Goal: Task Accomplishment & Management: Manage account settings

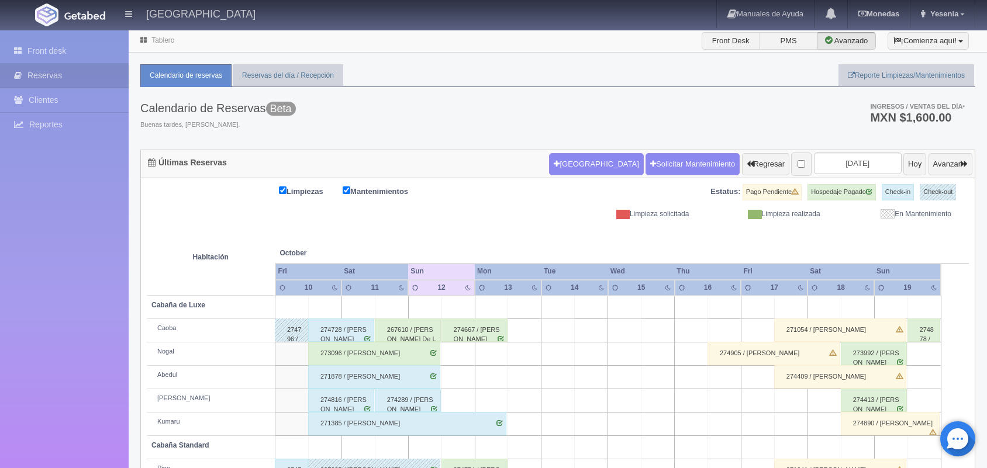
scroll to position [133, 0]
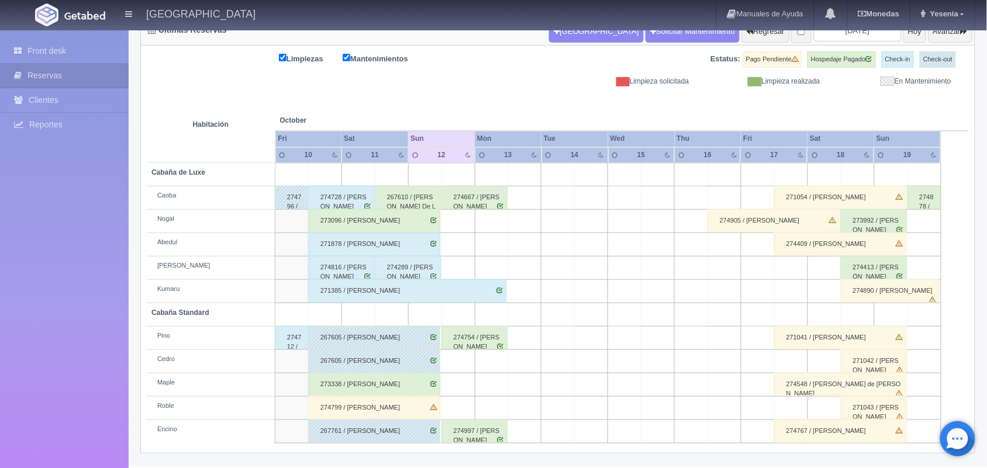
click at [423, 266] on div "274289 / [PERSON_NAME]" at bounding box center [408, 267] width 66 height 23
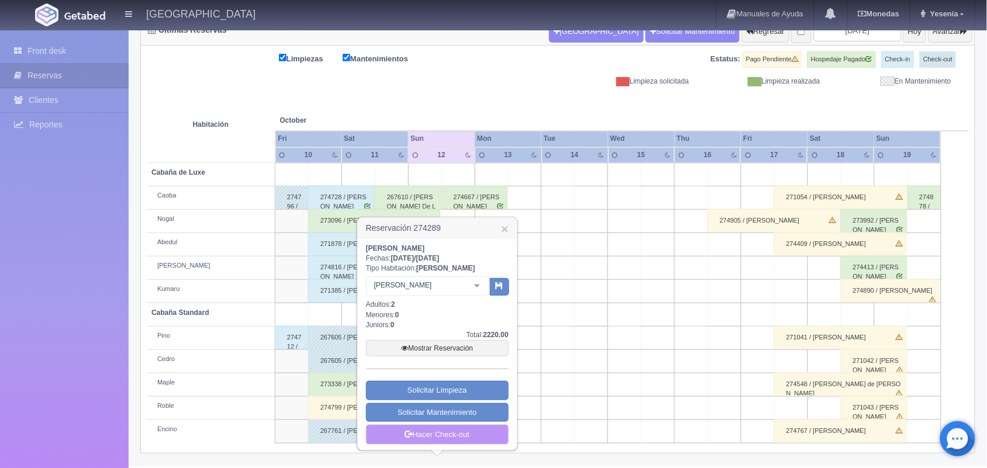
click at [395, 433] on link "Hacer Check-out" at bounding box center [437, 435] width 143 height 20
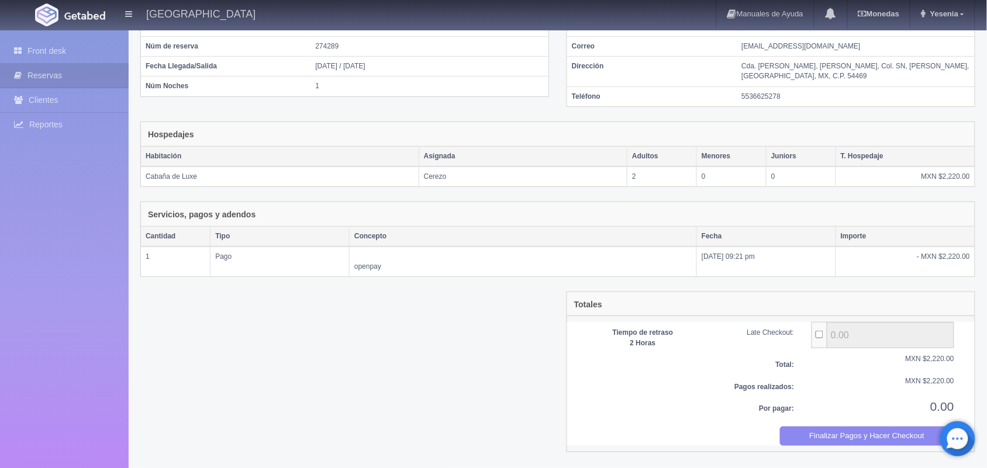
scroll to position [107, 0]
click at [839, 433] on button "Finalizar Pagos y Hacer Checkout" at bounding box center [867, 436] width 175 height 19
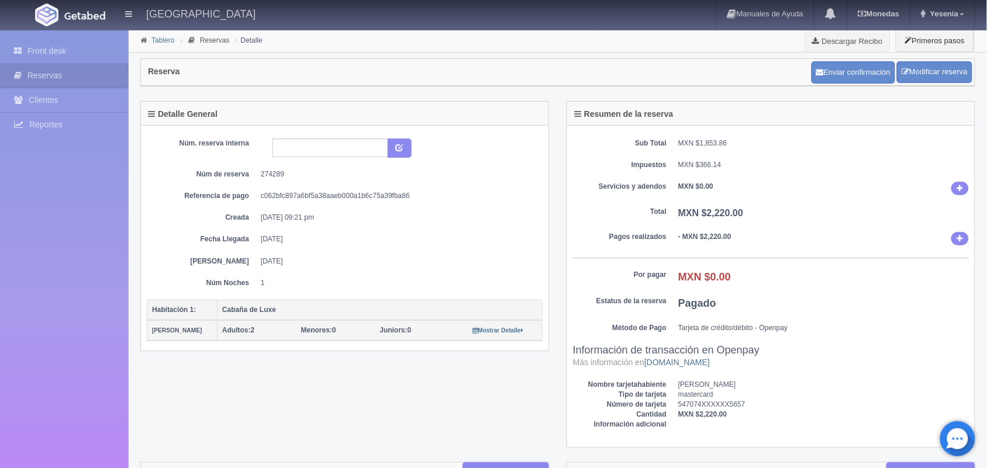
click at [168, 42] on link "Tablero" at bounding box center [162, 40] width 23 height 8
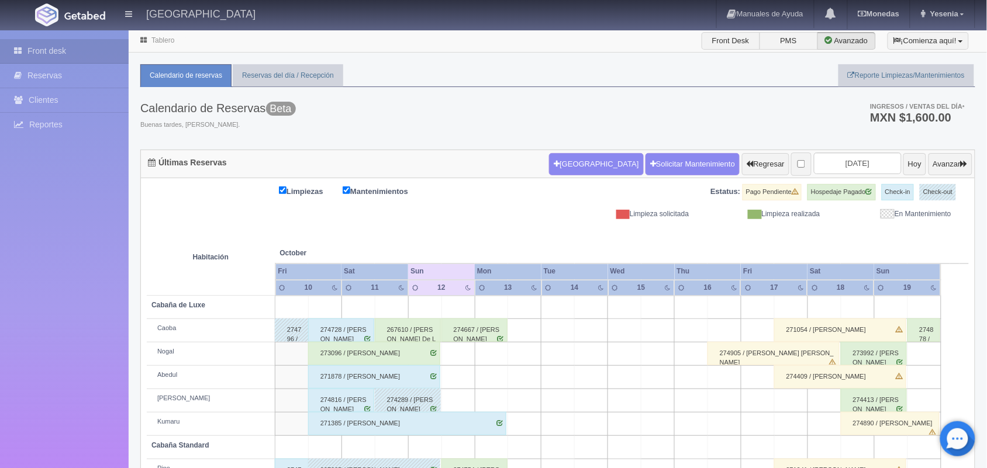
click at [384, 360] on div "273096 / YESENIA RODRIGUEZ" at bounding box center [374, 353] width 132 height 23
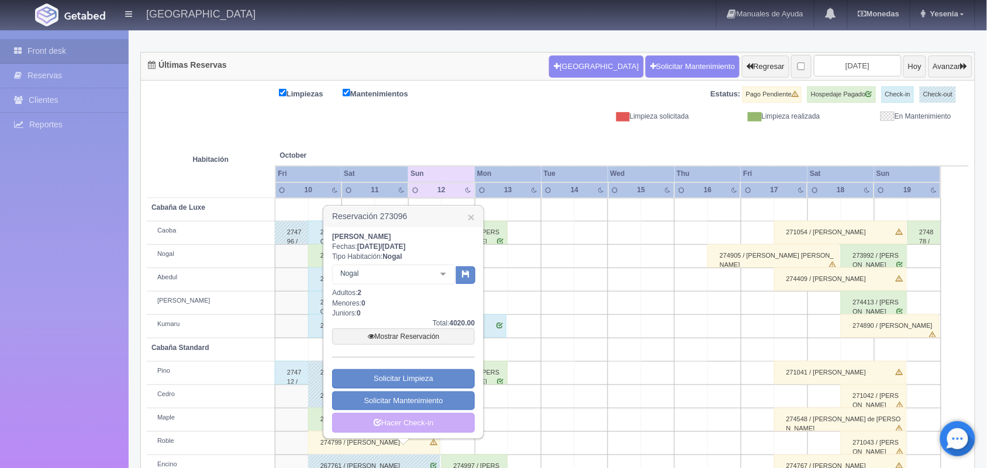
scroll to position [109, 0]
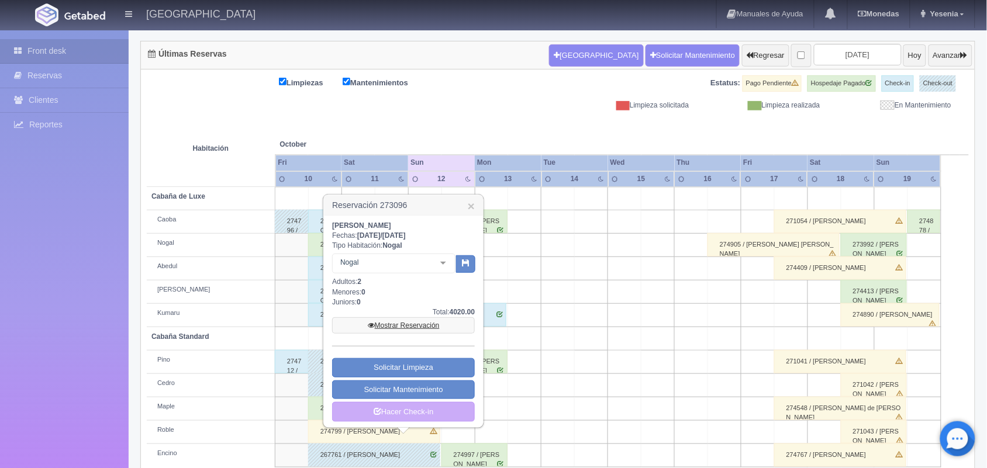
click at [416, 330] on link "Mostrar Reservación" at bounding box center [403, 326] width 143 height 16
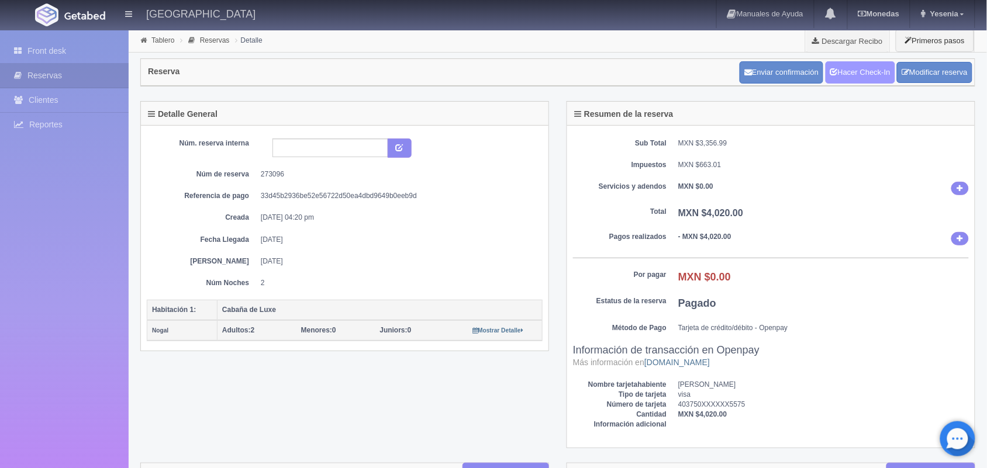
click at [867, 73] on link "Hacer Check-In" at bounding box center [861, 72] width 70 height 22
click at [869, 68] on link "Hacer Check-Out" at bounding box center [857, 72] width 75 height 22
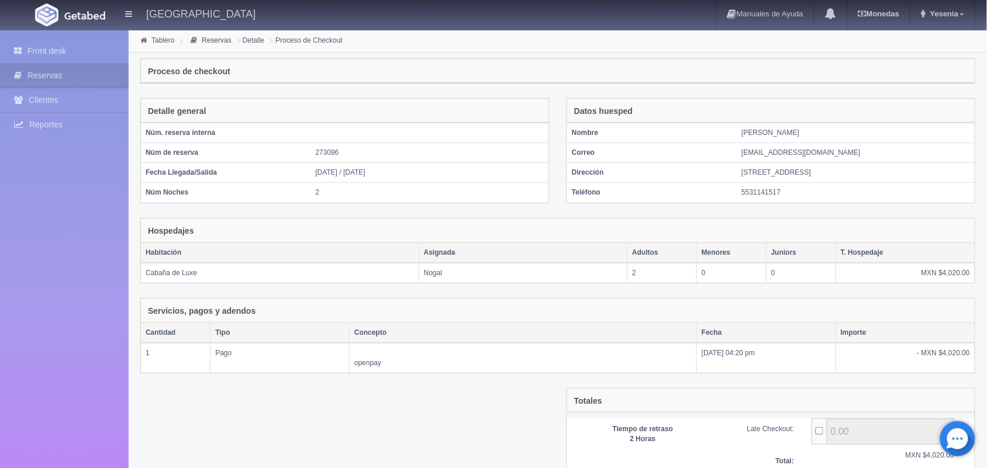
scroll to position [97, 0]
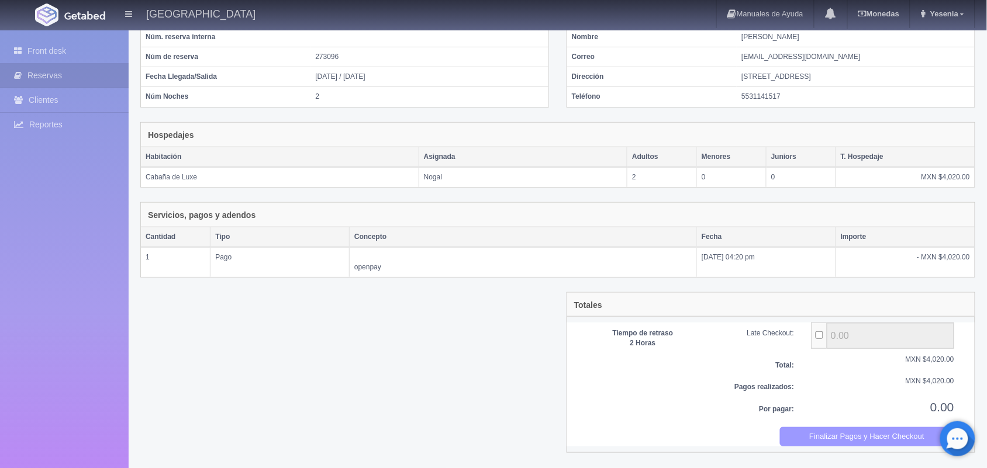
click at [873, 432] on button "Finalizar Pagos y Hacer Checkout" at bounding box center [867, 437] width 175 height 19
click at [533, 88] on td "2" at bounding box center [430, 97] width 238 height 20
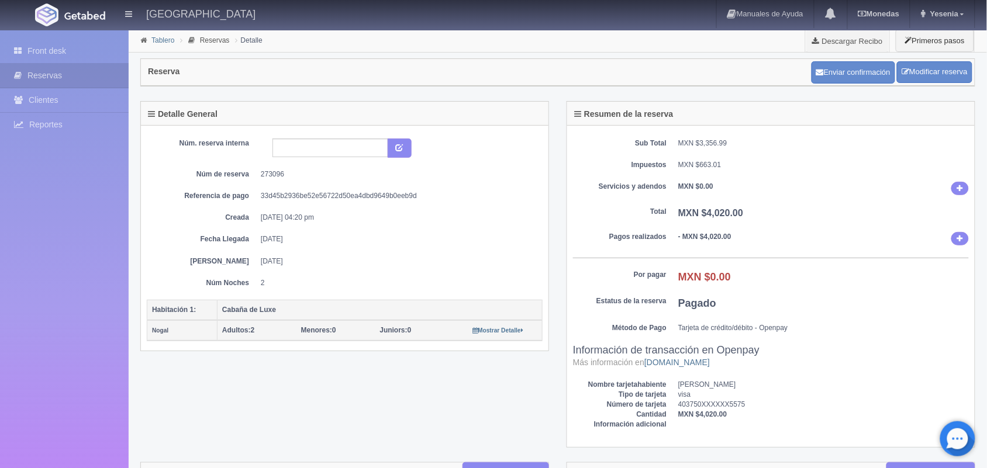
click at [165, 42] on link "Tablero" at bounding box center [162, 40] width 23 height 8
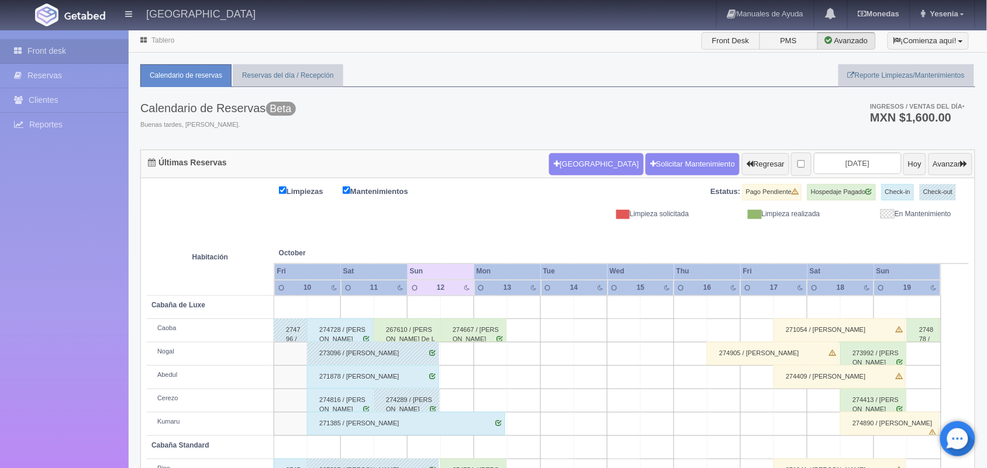
click at [413, 325] on div "267610 / Mónica Barragán De La Vega" at bounding box center [407, 330] width 66 height 23
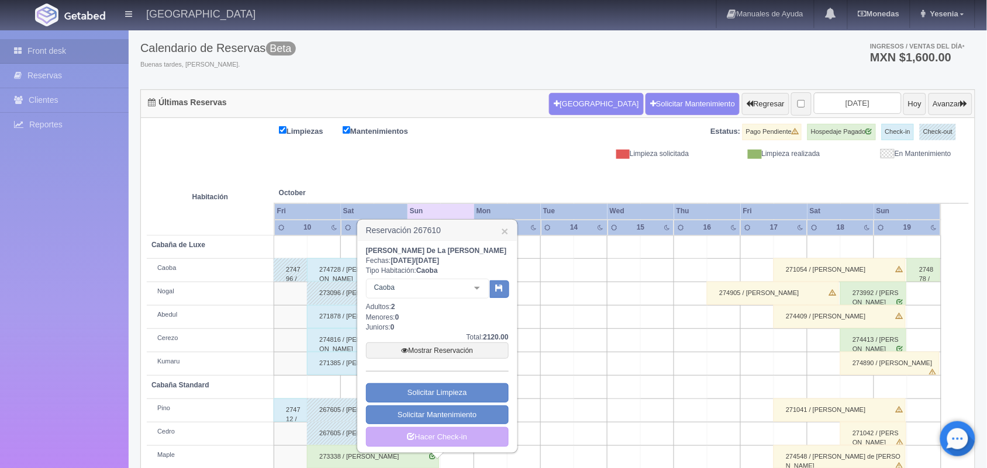
scroll to position [66, 0]
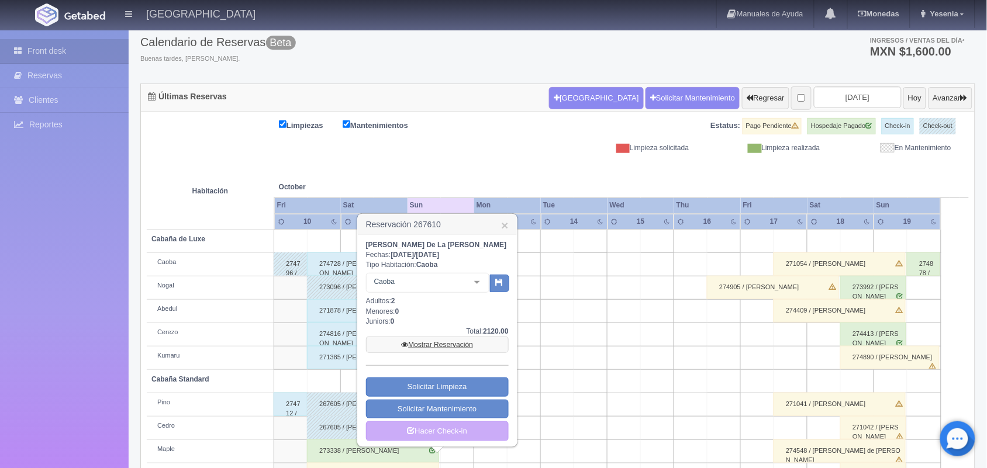
click at [458, 347] on link "Mostrar Reservación" at bounding box center [437, 345] width 143 height 16
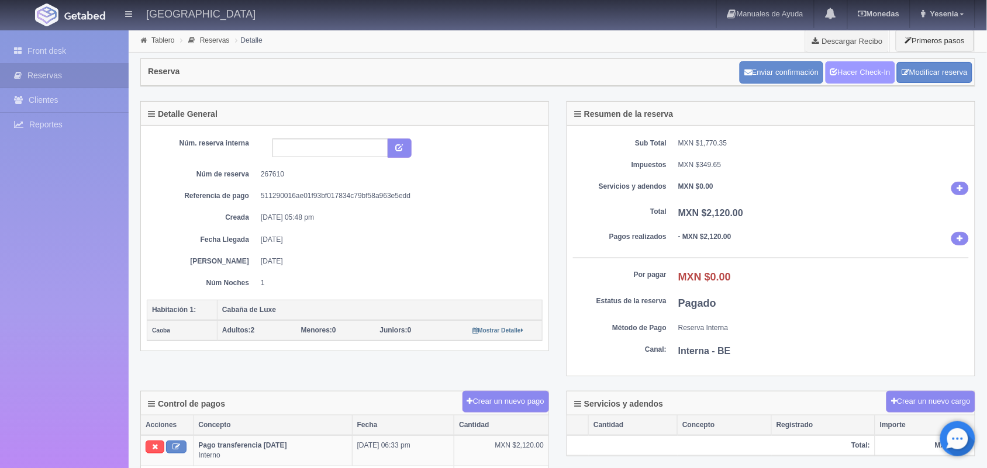
click at [878, 78] on link "Hacer Check-In" at bounding box center [861, 72] width 70 height 22
click at [878, 78] on link "Hacer Check-Out" at bounding box center [857, 72] width 75 height 22
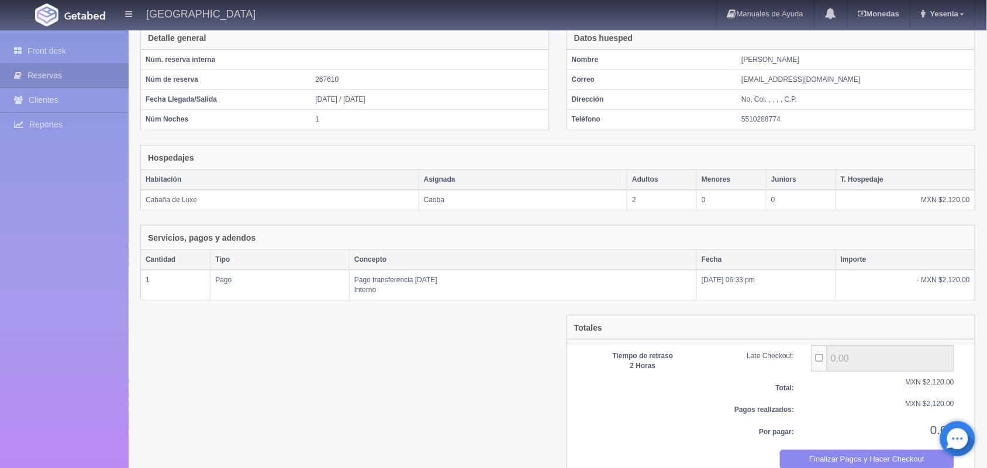
scroll to position [97, 0]
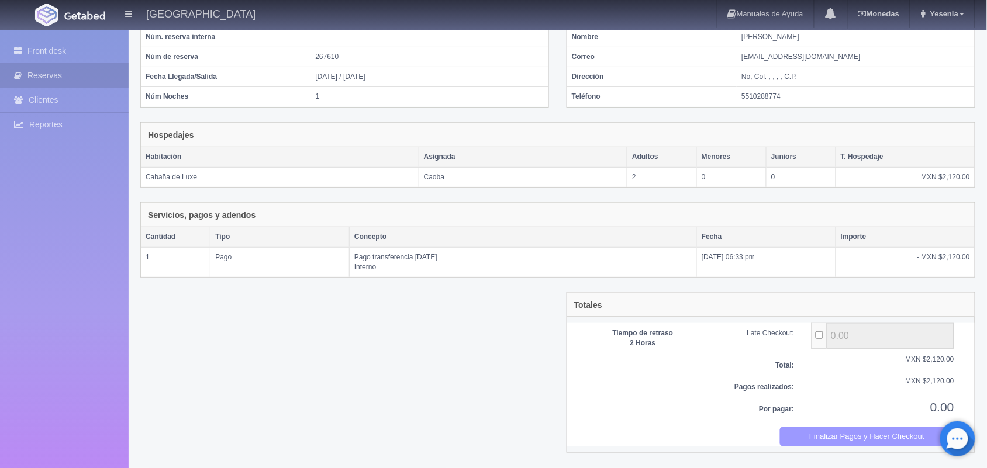
click at [884, 445] on button "Finalizar Pagos y Hacer Checkout" at bounding box center [867, 437] width 175 height 19
click at [548, 87] on td "1" at bounding box center [430, 97] width 238 height 20
click at [529, 77] on td "11-10-2025 / 12-10-2025" at bounding box center [430, 77] width 238 height 20
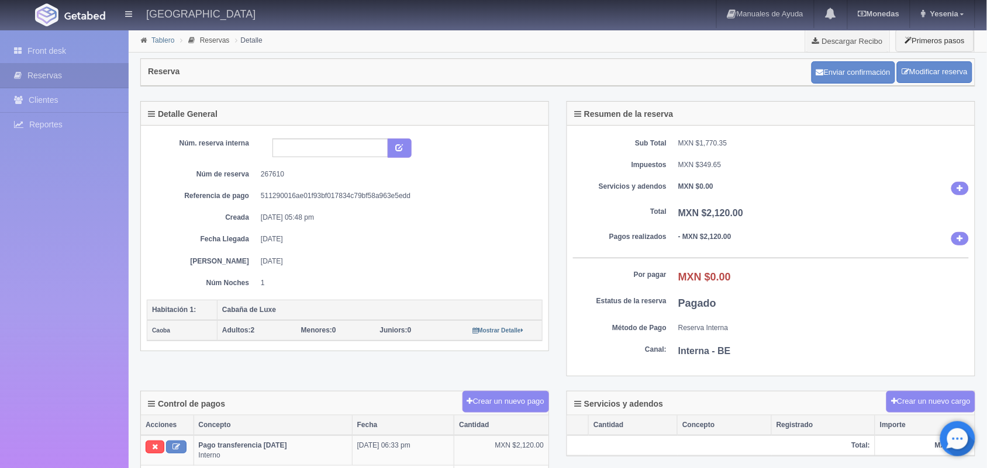
click at [173, 42] on link "Tablero" at bounding box center [162, 40] width 23 height 8
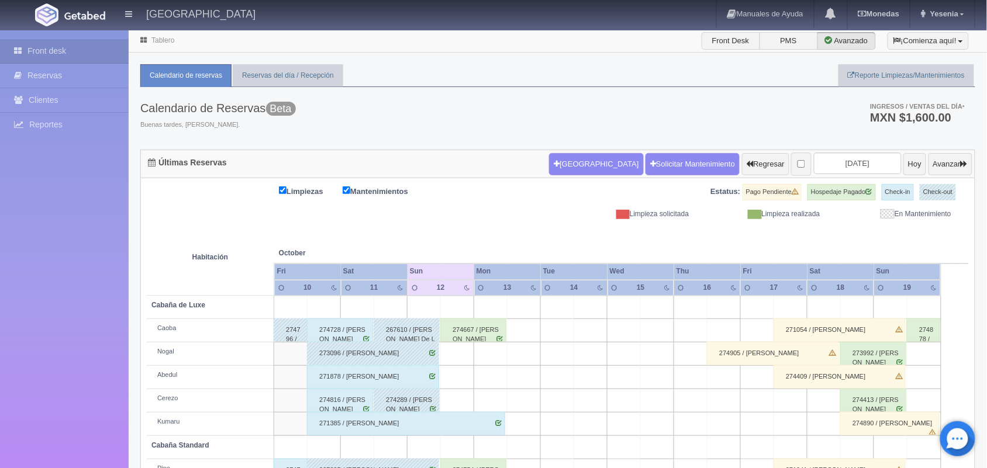
click at [401, 378] on div "271878 / Juan Manuel Carmona Noguera" at bounding box center [373, 377] width 132 height 23
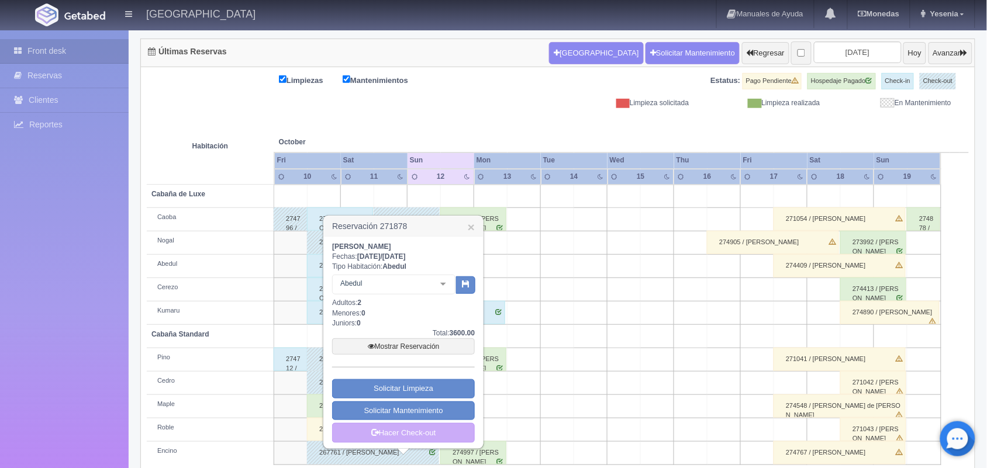
scroll to position [119, 0]
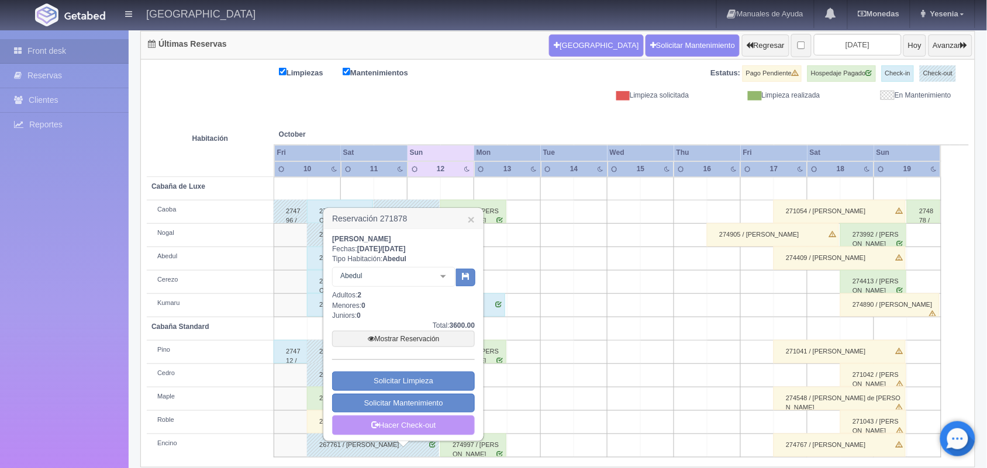
click at [448, 428] on link "Hacer Check-out" at bounding box center [403, 426] width 143 height 20
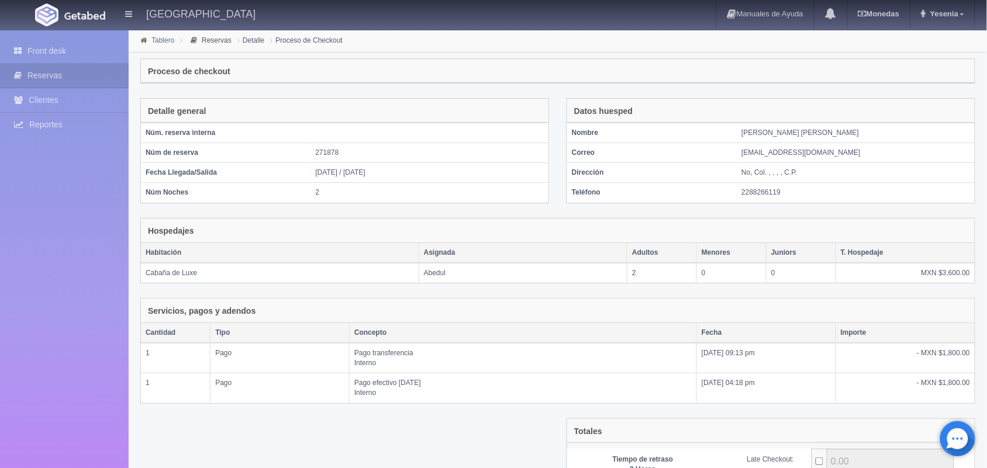
click at [171, 41] on link "Tablero" at bounding box center [162, 40] width 23 height 8
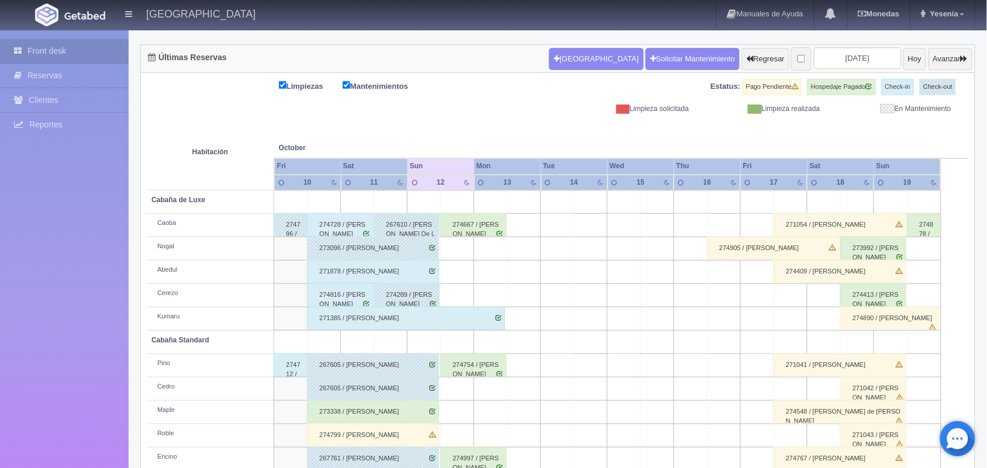
scroll to position [133, 0]
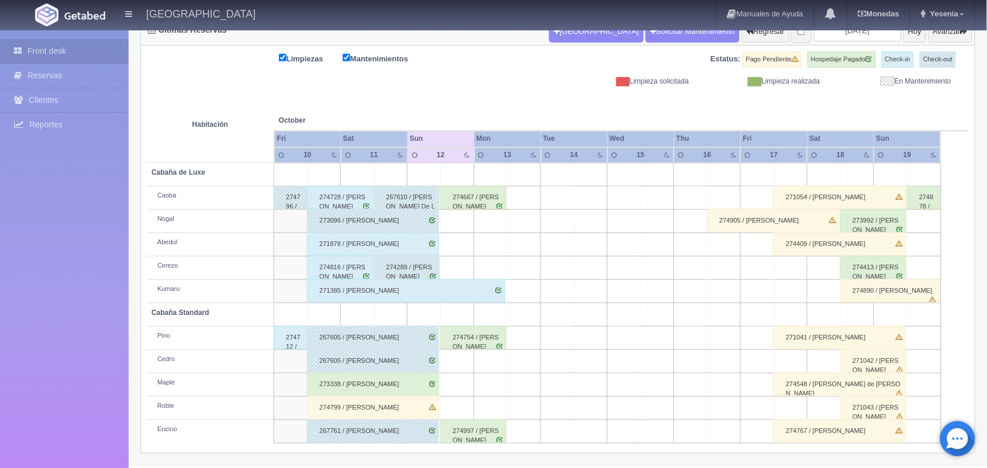
click at [416, 194] on div "267610 / [PERSON_NAME] De La [PERSON_NAME]" at bounding box center [407, 197] width 66 height 23
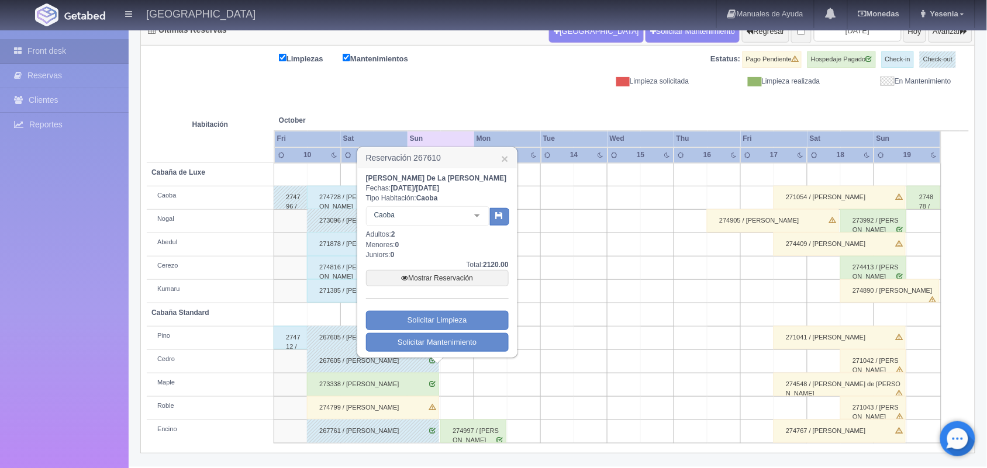
click at [281, 241] on td at bounding box center [290, 244] width 33 height 23
click at [509, 155] on h3 "Reservación 267610 ×" at bounding box center [437, 158] width 159 height 20
click at [506, 159] on link "×" at bounding box center [504, 159] width 7 height 12
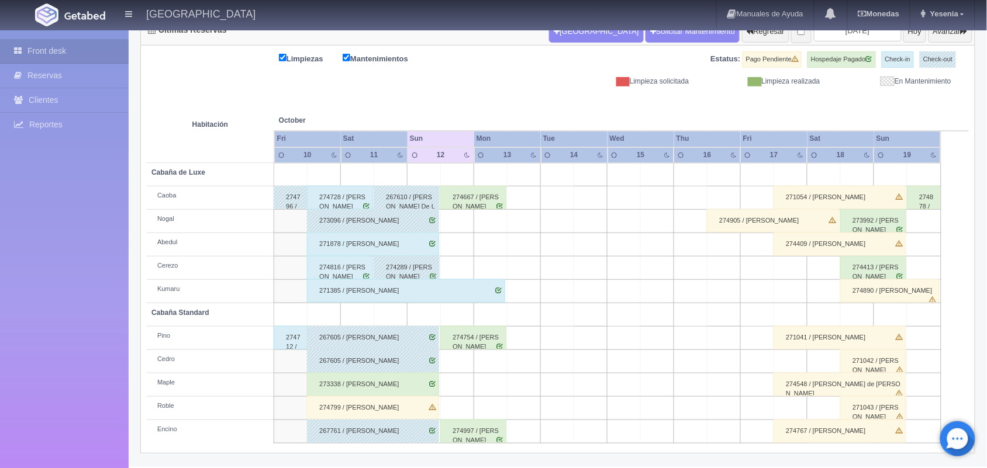
click at [405, 237] on div "271878 / [PERSON_NAME]" at bounding box center [373, 244] width 132 height 23
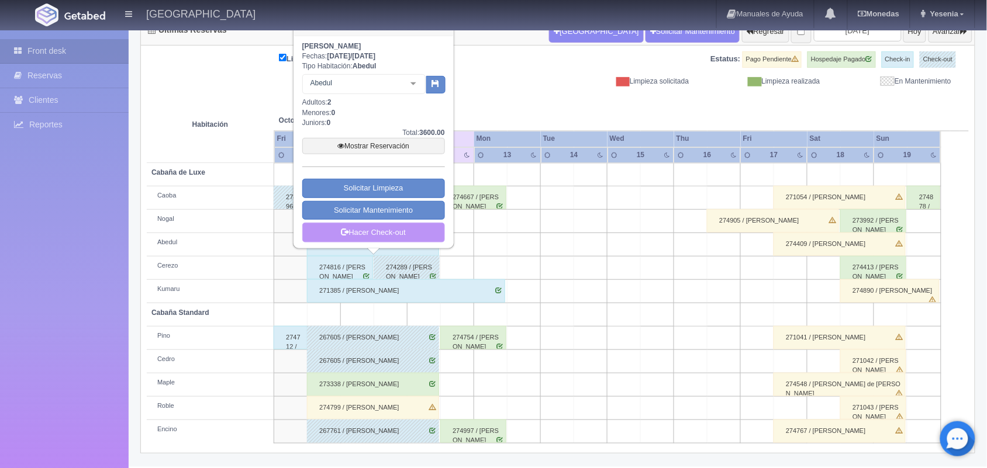
click at [405, 237] on link "Hacer Check-out" at bounding box center [373, 233] width 143 height 20
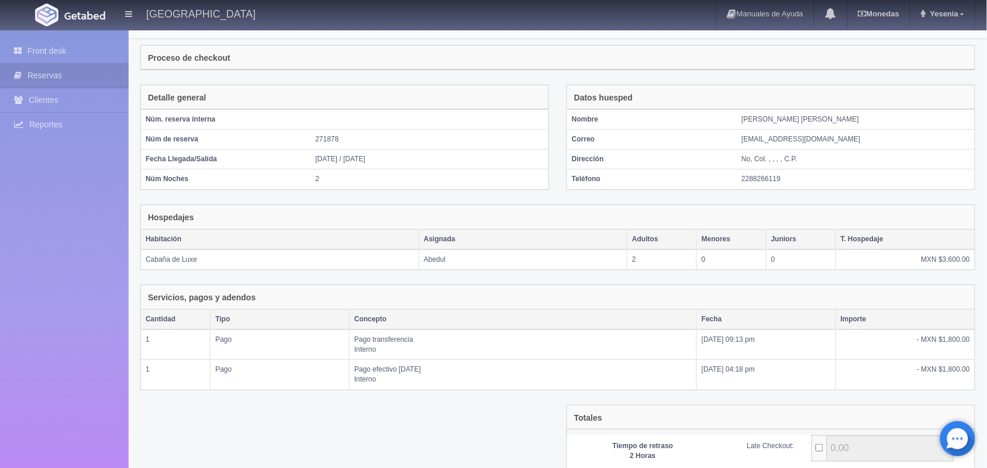
scroll to position [128, 0]
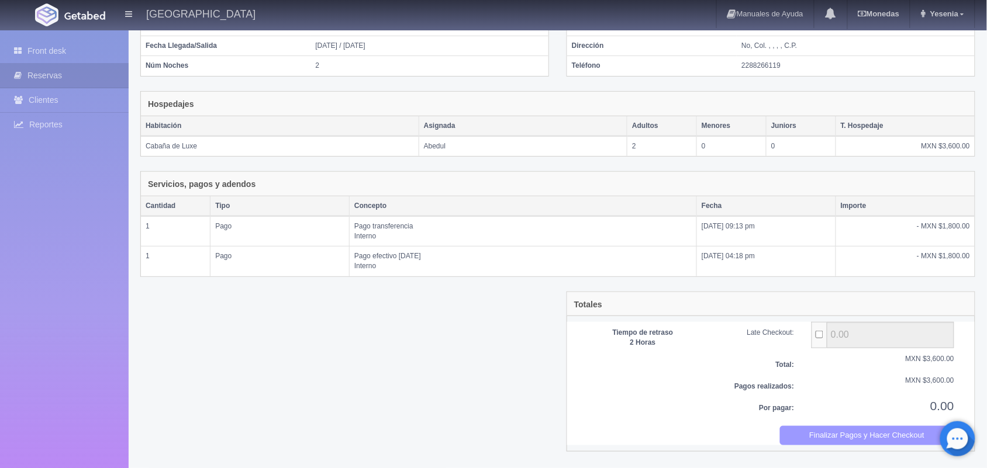
click at [841, 433] on button "Finalizar Pagos y Hacer Checkout" at bounding box center [867, 435] width 175 height 19
click at [509, 72] on td "2" at bounding box center [430, 66] width 238 height 20
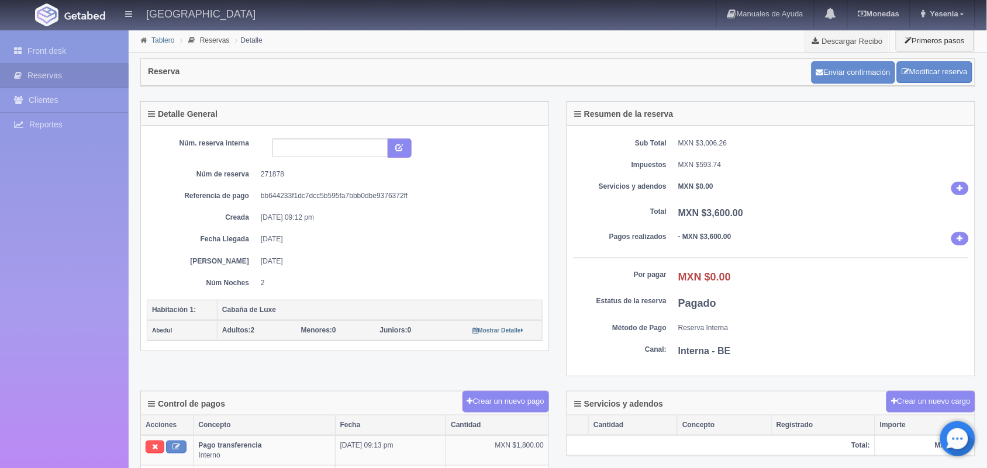
click at [167, 44] on link "Tablero" at bounding box center [162, 40] width 23 height 8
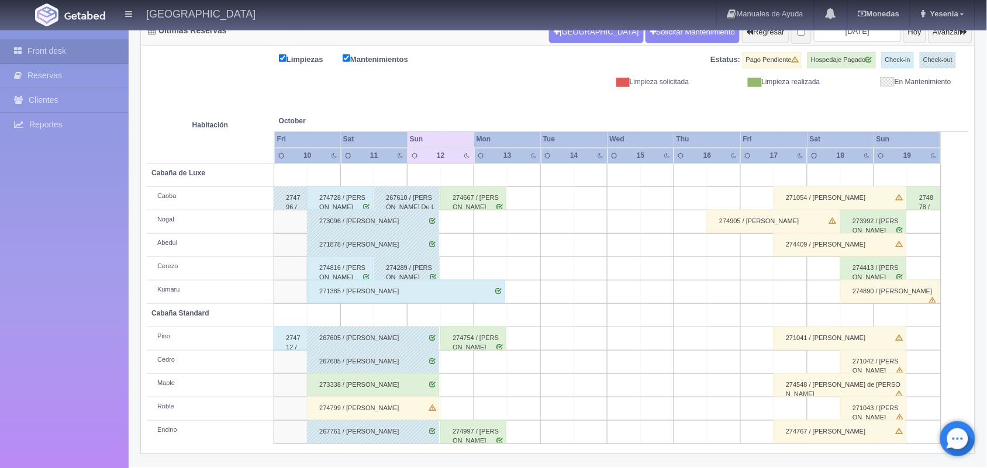
scroll to position [133, 0]
click at [405, 392] on div "273338 / [PERSON_NAME]" at bounding box center [373, 384] width 132 height 23
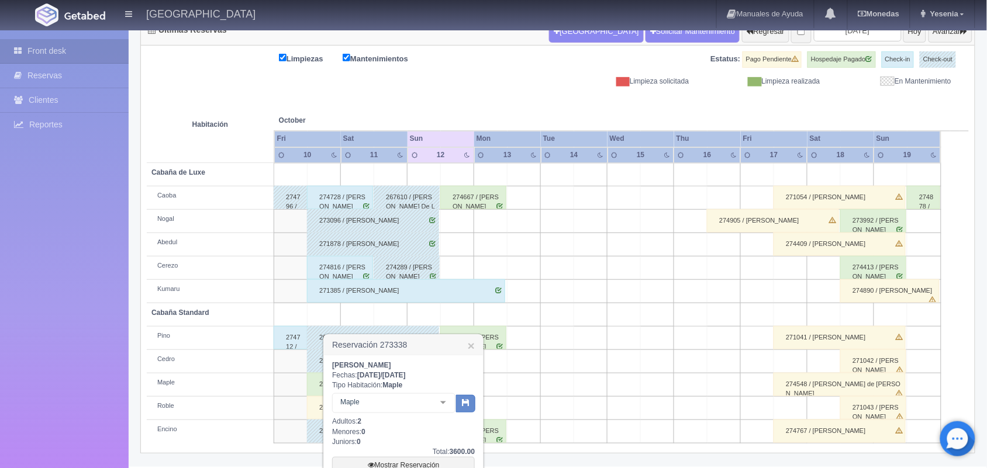
click at [621, 318] on td at bounding box center [624, 315] width 33 height 23
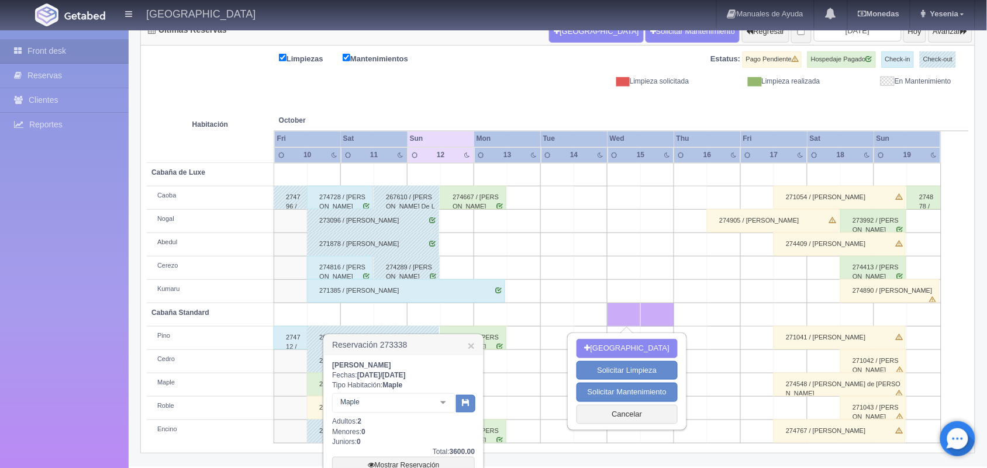
click at [350, 311] on td at bounding box center [357, 315] width 33 height 23
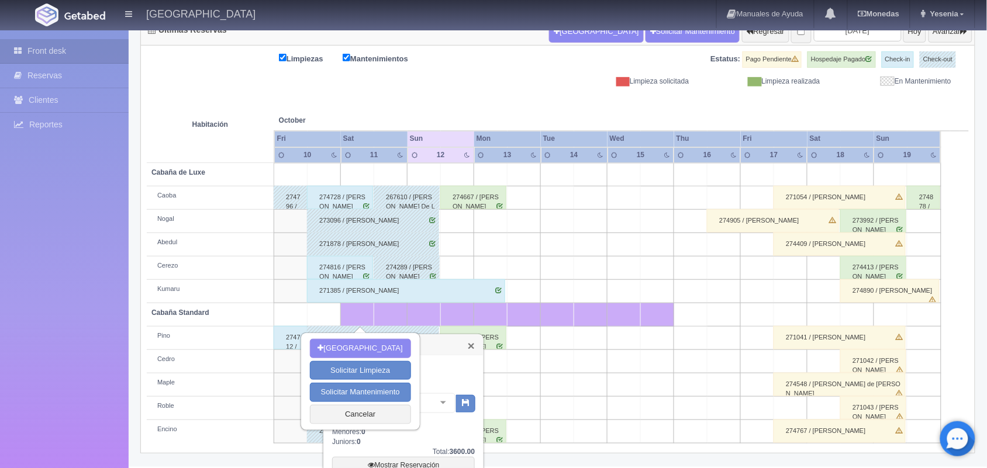
click at [473, 348] on link "×" at bounding box center [471, 346] width 7 height 12
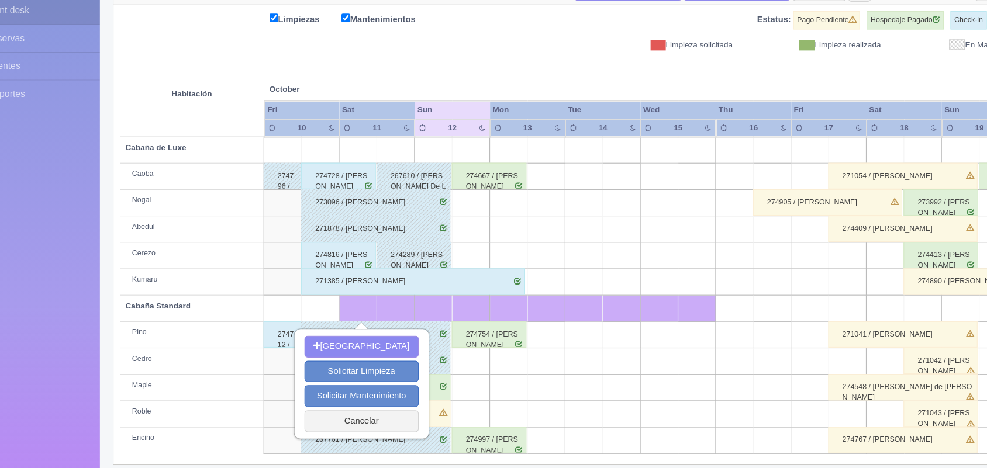
click at [521, 364] on td at bounding box center [524, 361] width 33 height 23
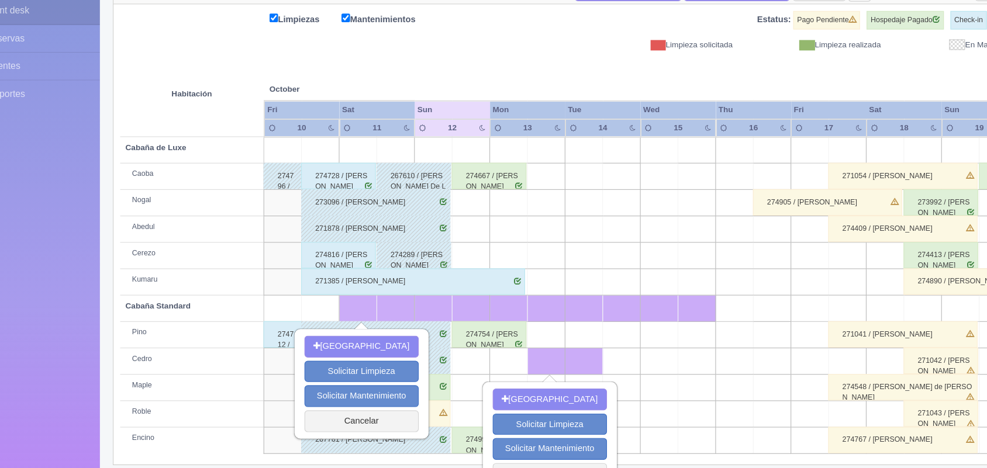
click at [448, 365] on td at bounding box center [457, 361] width 33 height 23
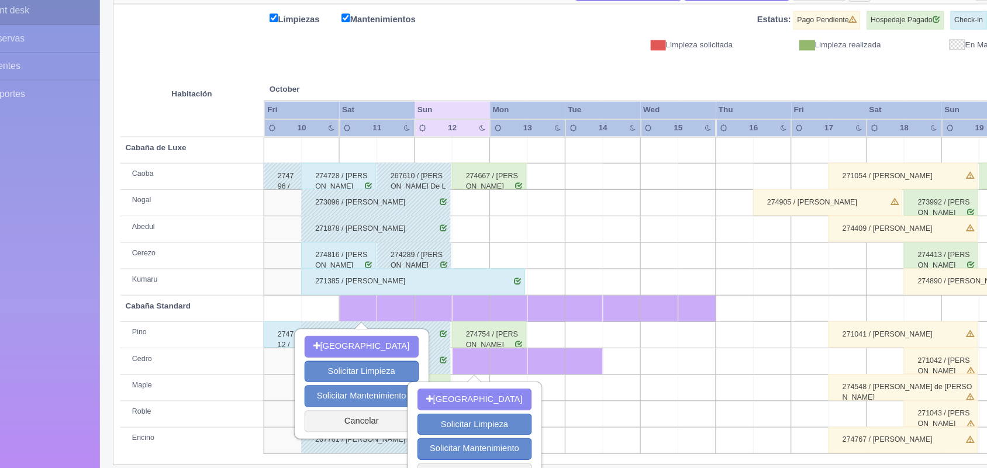
click at [323, 297] on div "271385 / [PERSON_NAME]" at bounding box center [406, 291] width 198 height 23
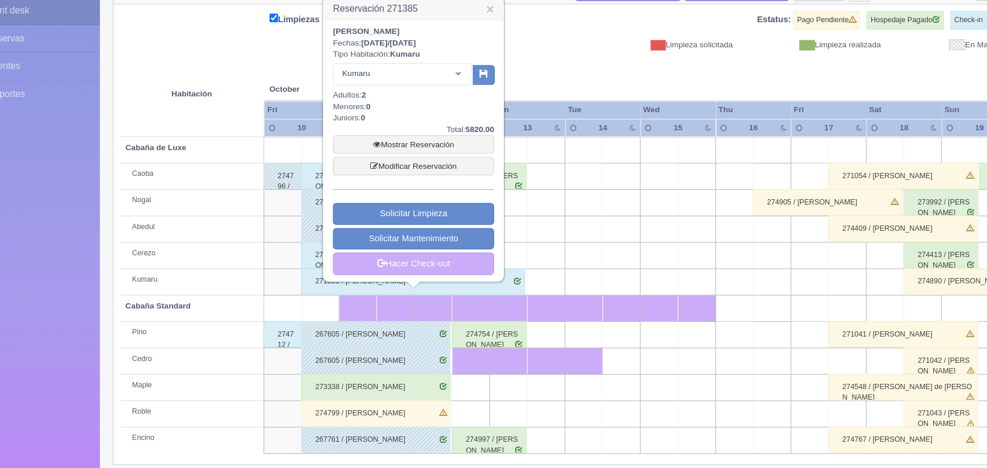
click at [421, 387] on button "[GEOGRAPHIC_DATA]" at bounding box center [460, 395] width 101 height 19
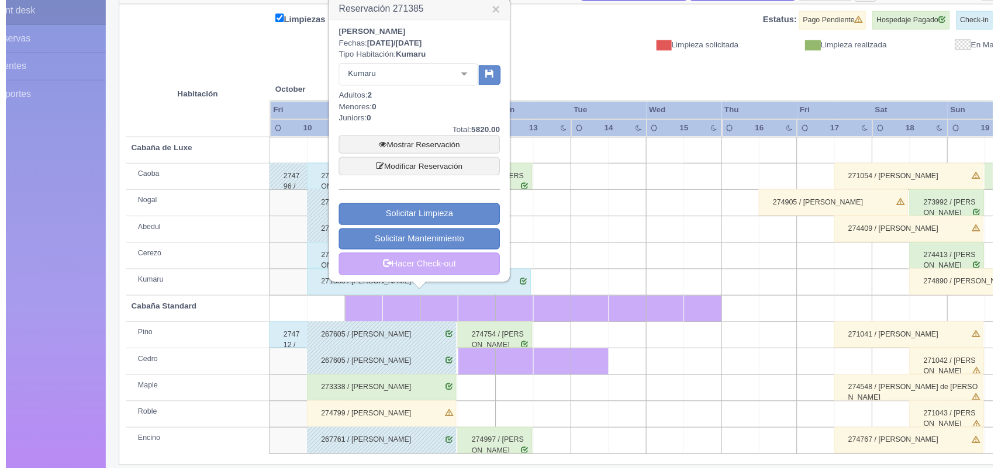
type input "12-10-2025"
type input "14-10-2025"
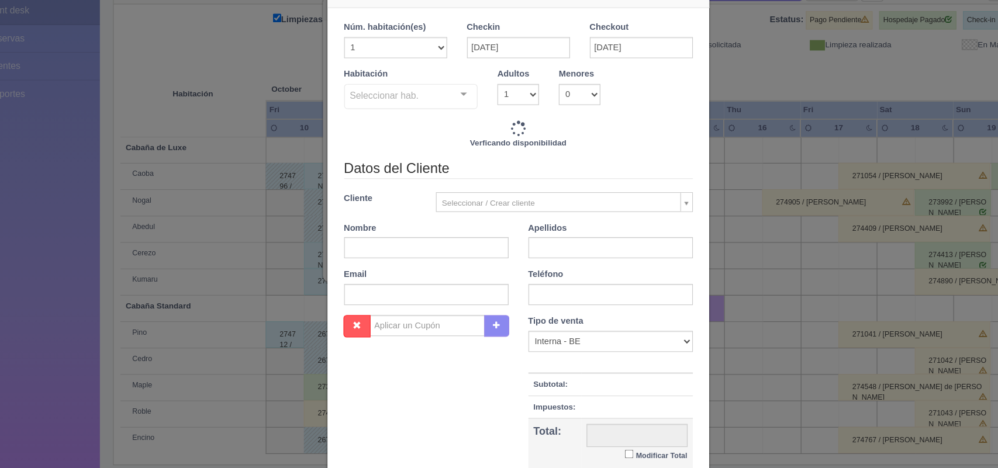
checkbox input "false"
type input "2900.00"
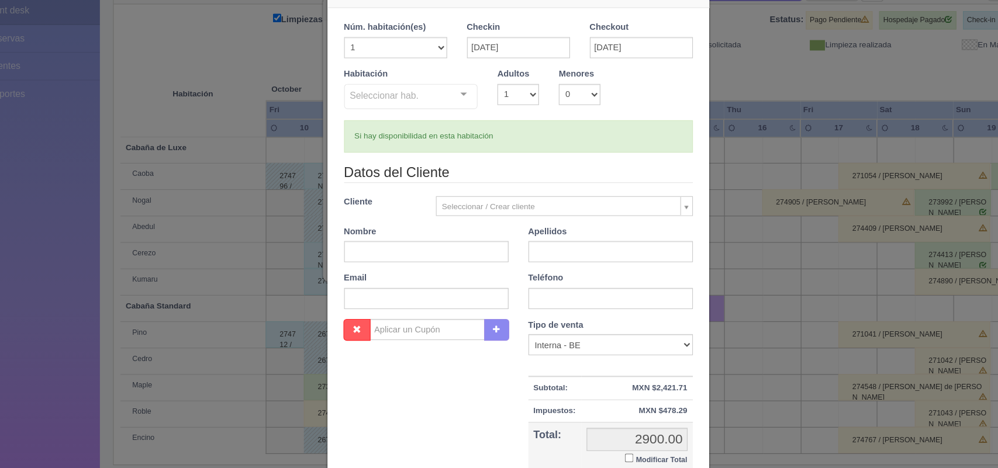
checkbox input "false"
click at [715, 212] on div "Nueva Reserva 1 Núm. habitación(es) 1 2 3 4 5 6 7 8 9 10 11 12 13 14 15 16 17 1…" at bounding box center [499, 234] width 998 height 468
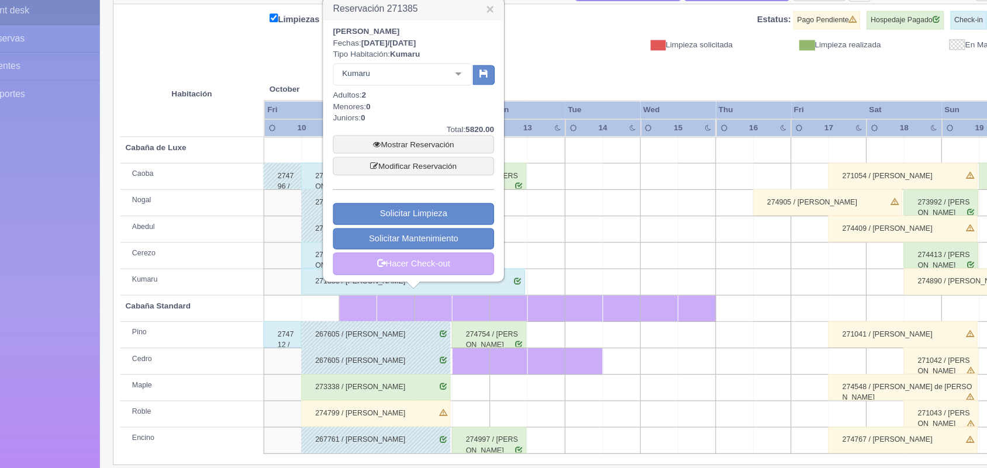
scroll to position [103, 0]
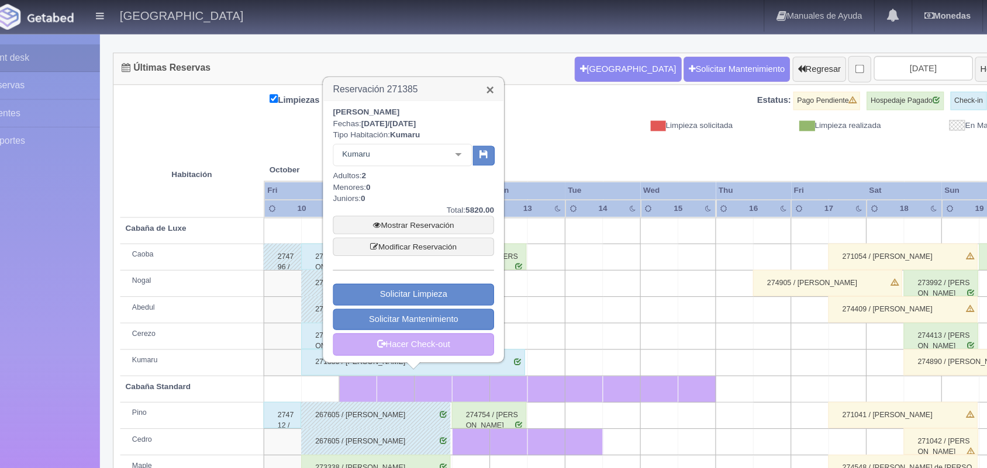
click at [471, 82] on link "×" at bounding box center [474, 80] width 7 height 12
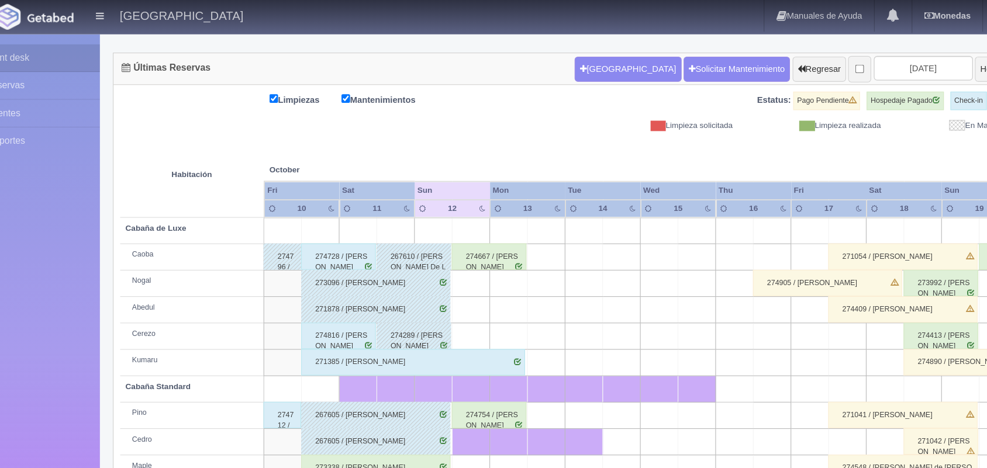
click at [350, 306] on div "274816 / Antonio Alducin" at bounding box center [340, 297] width 66 height 23
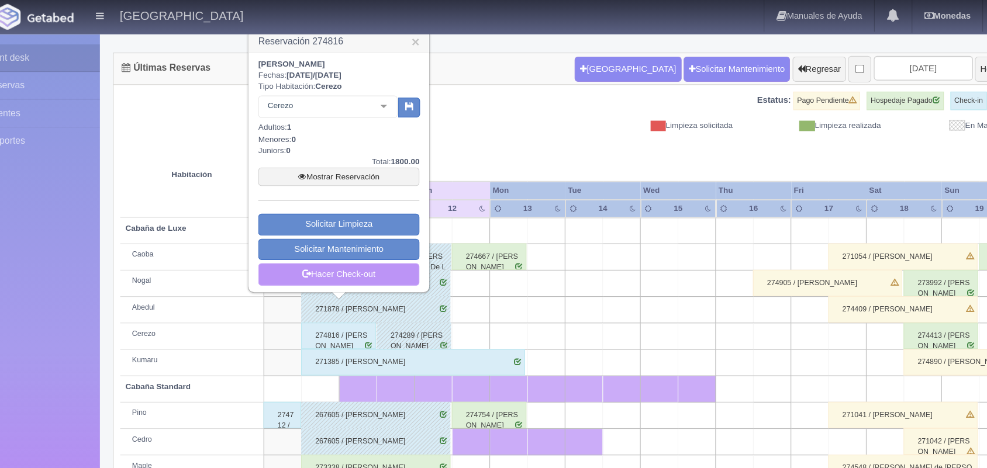
click at [369, 245] on link "Hacer Check-out" at bounding box center [340, 243] width 143 height 20
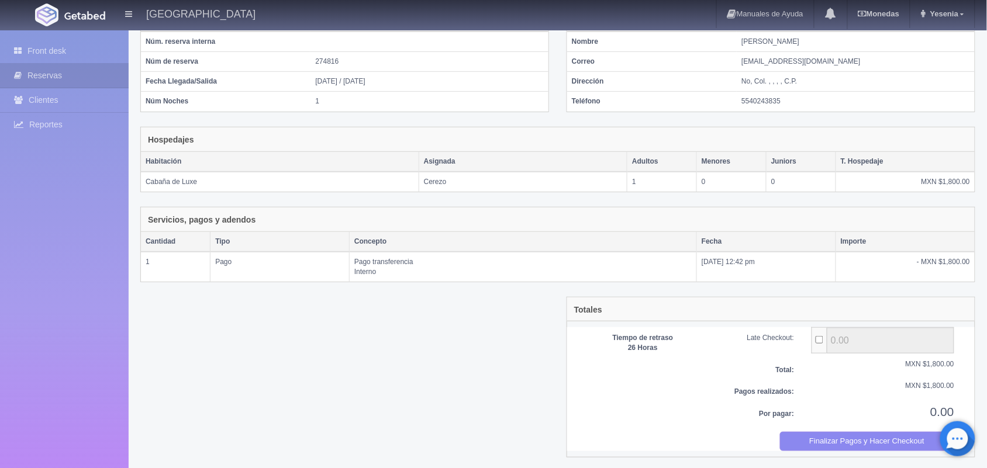
scroll to position [97, 0]
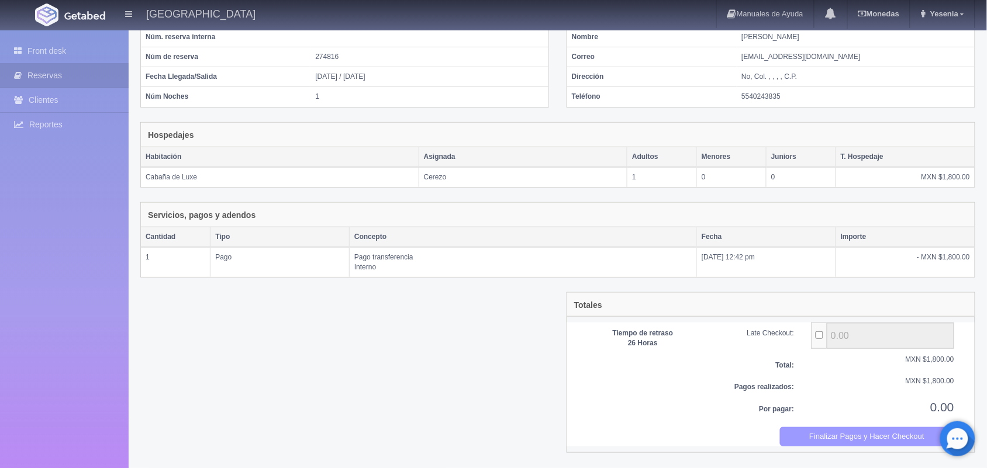
click at [874, 440] on button "Finalizar Pagos y Hacer Checkout" at bounding box center [867, 437] width 175 height 19
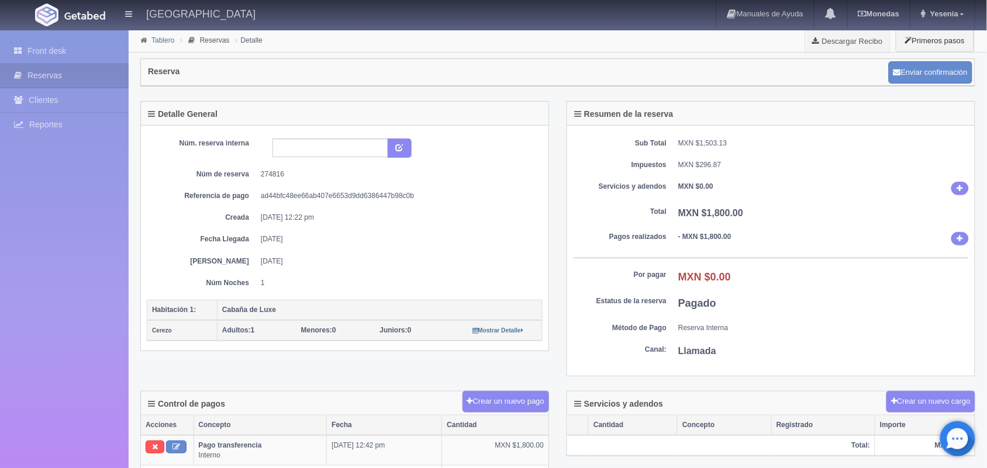
click at [156, 37] on link "Tablero" at bounding box center [162, 40] width 23 height 8
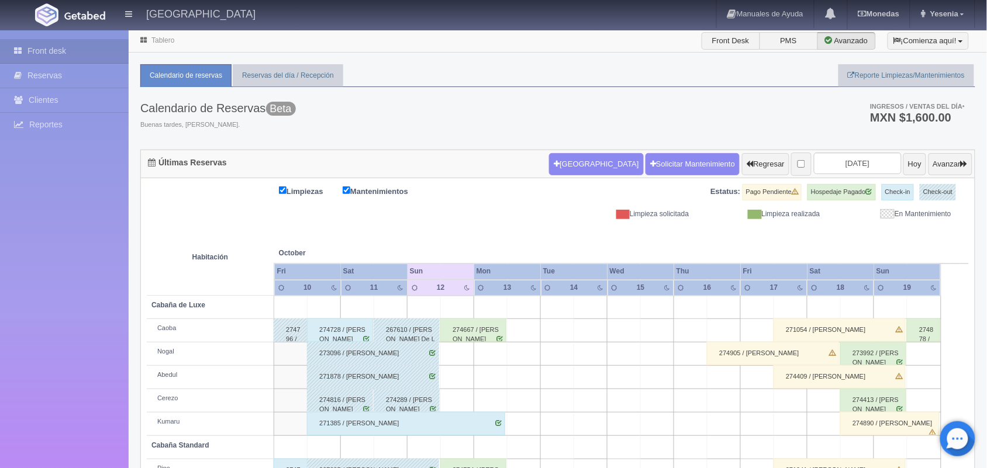
click at [360, 332] on div "274728 / Carlos Rosales" at bounding box center [340, 330] width 66 height 23
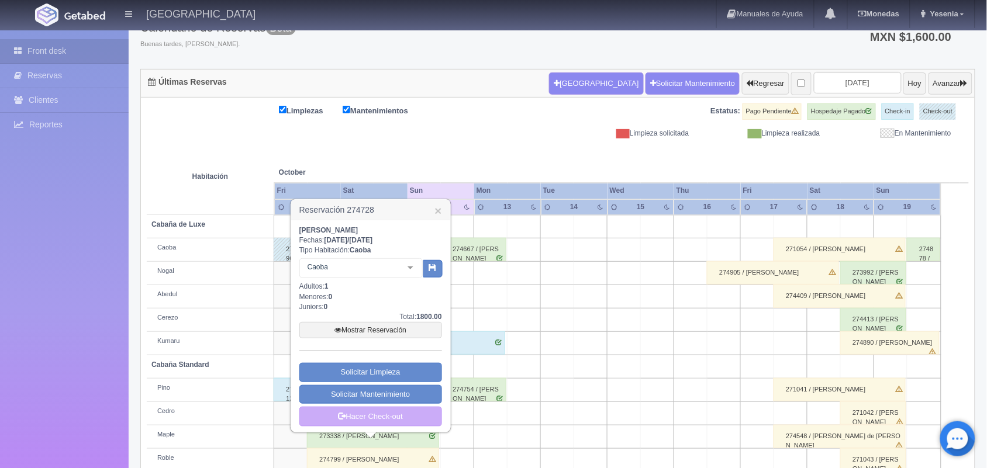
scroll to position [91, 0]
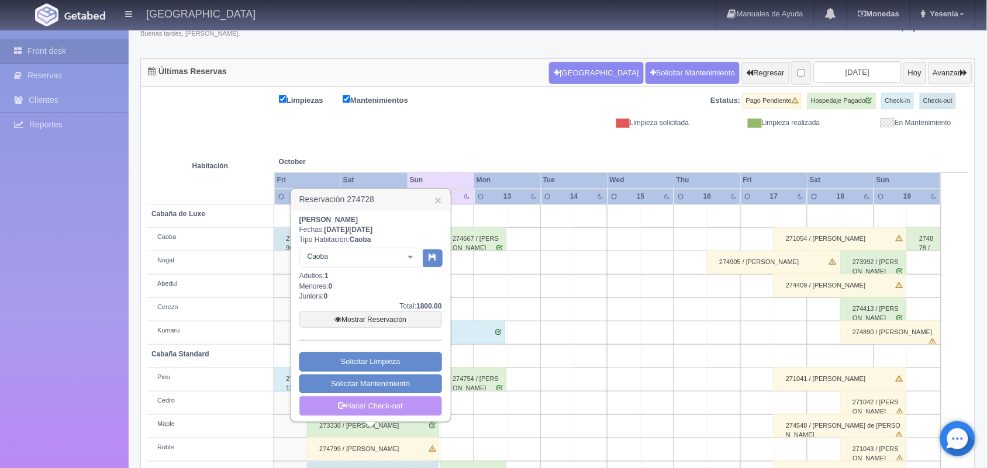
click at [435, 405] on link "Hacer Check-out" at bounding box center [370, 407] width 143 height 20
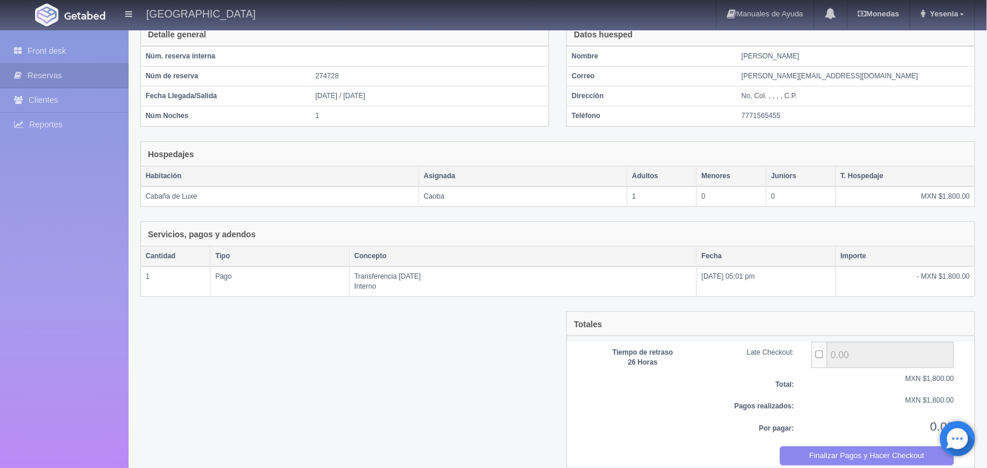
scroll to position [97, 0]
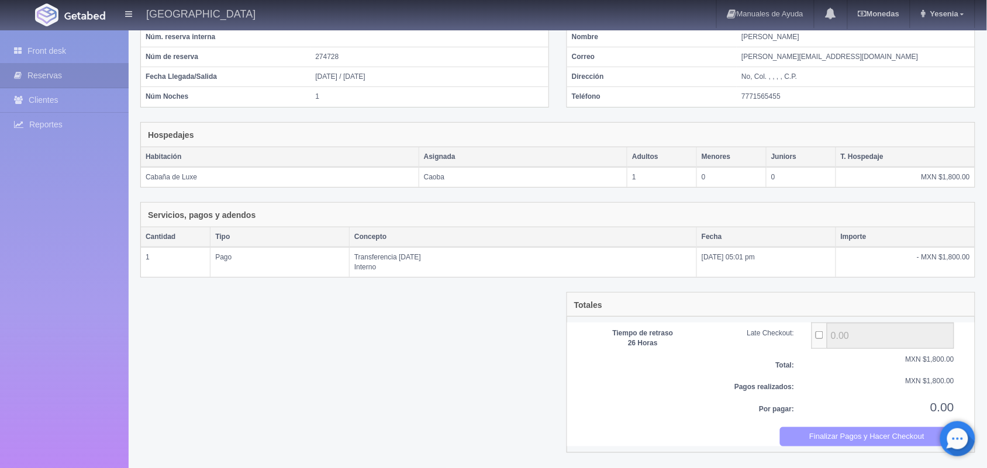
click at [867, 432] on button "Finalizar Pagos y Hacer Checkout" at bounding box center [867, 437] width 175 height 19
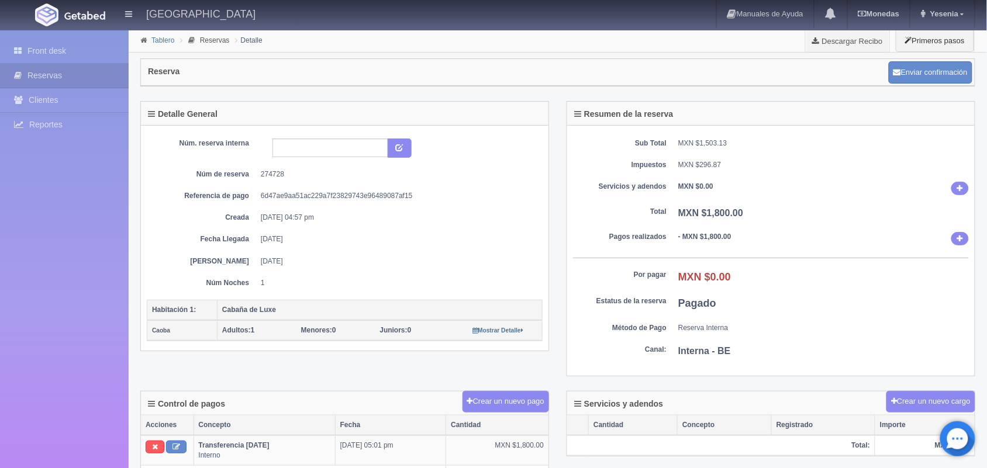
click at [159, 42] on link "Tablero" at bounding box center [162, 40] width 23 height 8
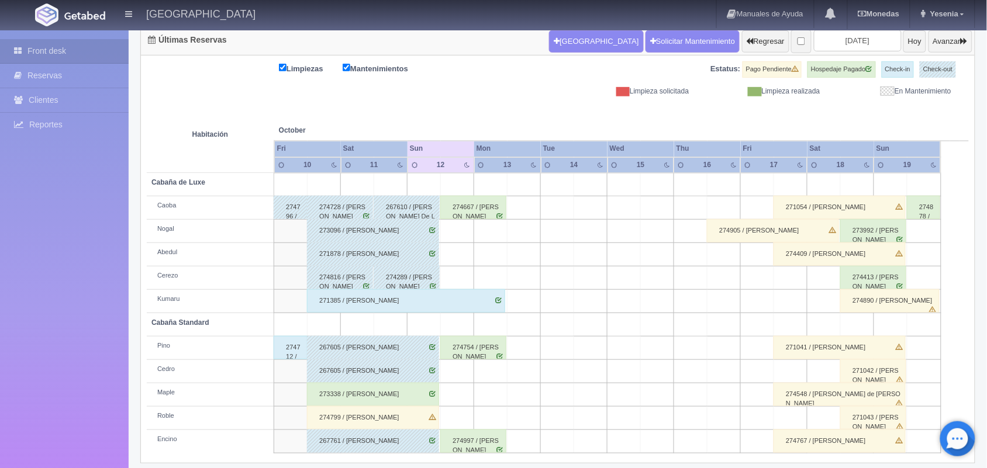
scroll to position [133, 0]
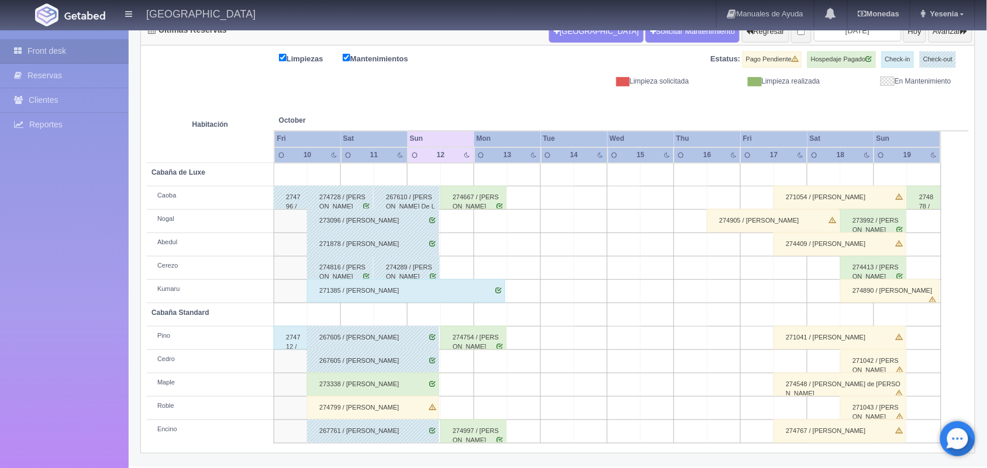
click at [422, 387] on div "273338 / [PERSON_NAME]" at bounding box center [373, 384] width 132 height 23
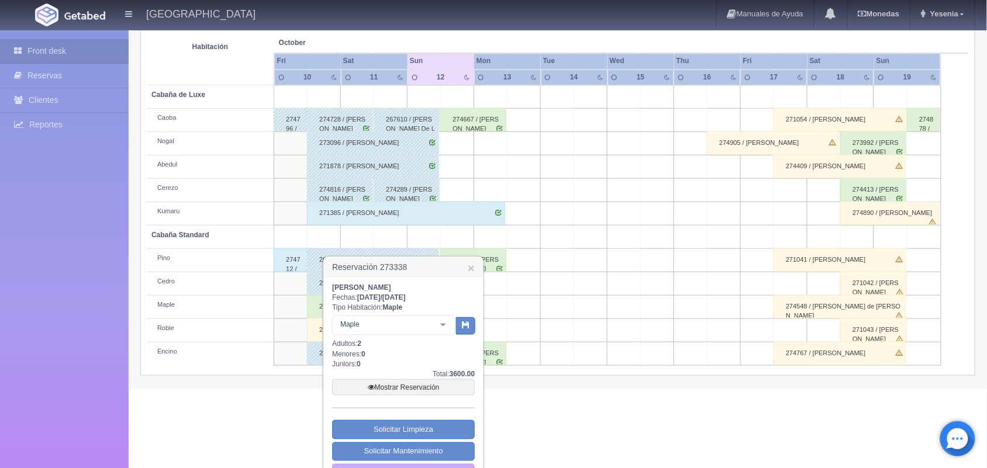
scroll to position [240, 0]
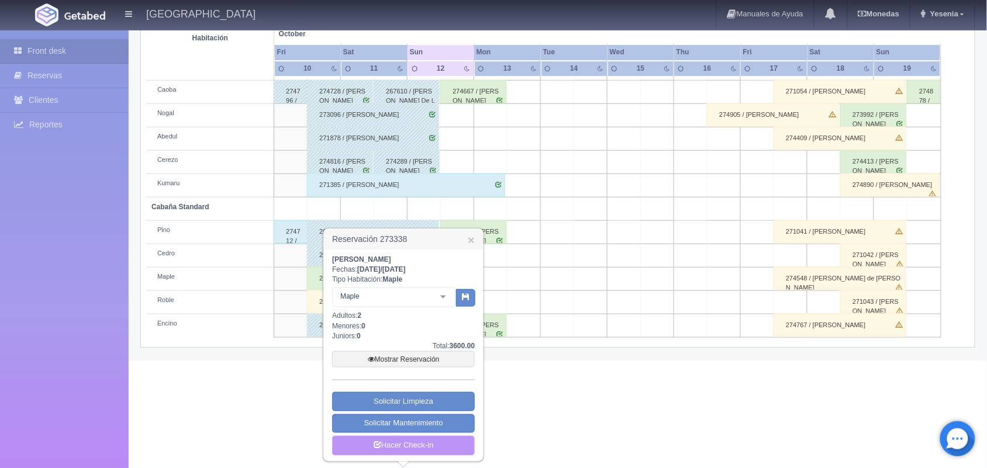
click at [443, 442] on link "Hacer Check-in" at bounding box center [403, 446] width 143 height 20
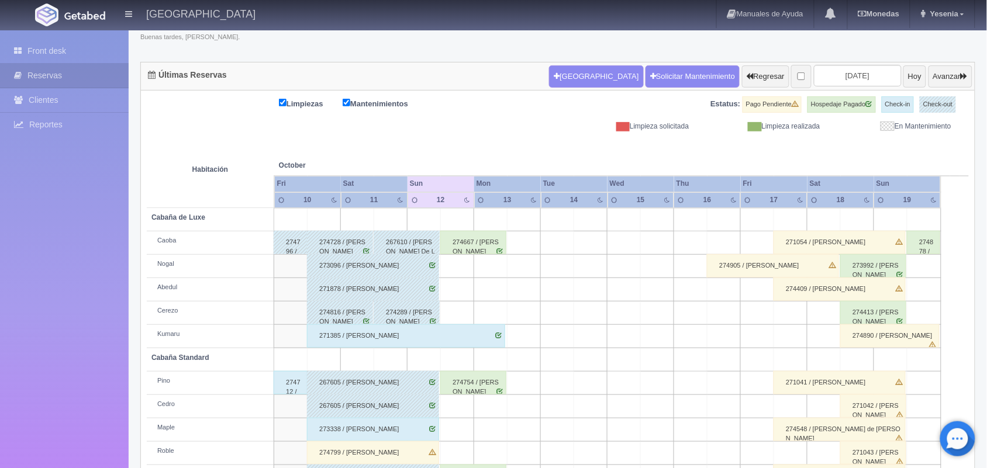
scroll to position [88, 0]
click at [416, 425] on div "273338 / IRENE MANICA QUINTERO" at bounding box center [373, 429] width 132 height 23
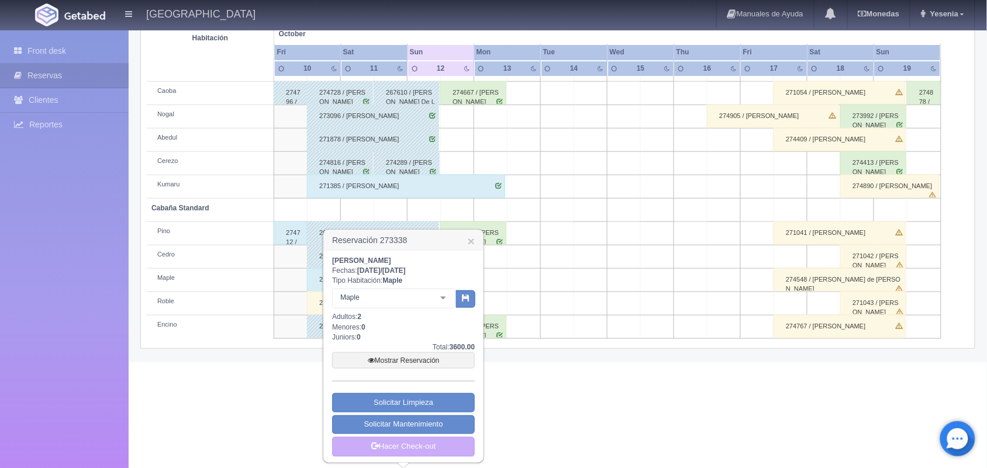
scroll to position [240, 0]
click at [461, 354] on link "Mostrar Reservación" at bounding box center [403, 360] width 143 height 16
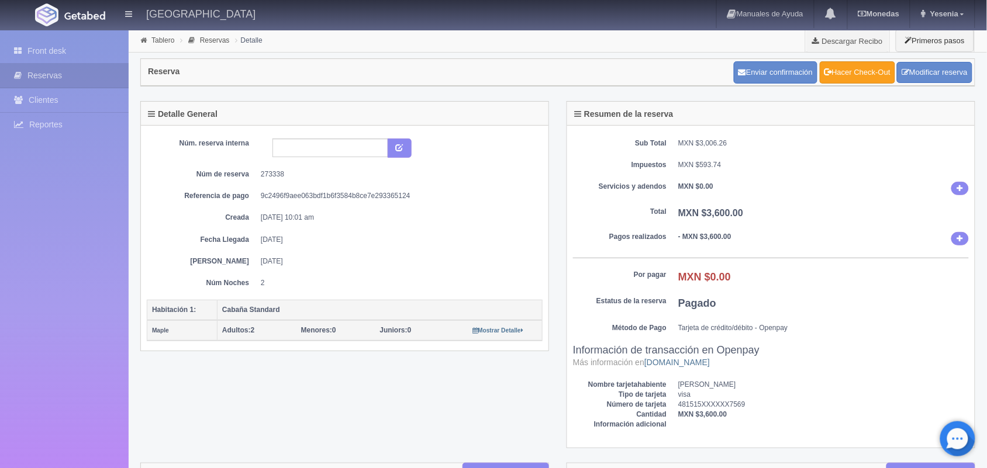
click at [873, 68] on link "Hacer Check-Out" at bounding box center [857, 72] width 75 height 22
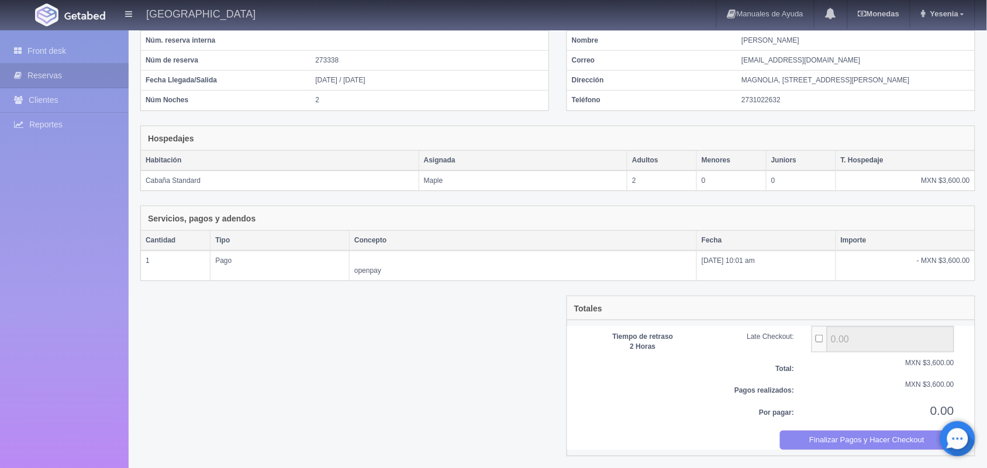
scroll to position [107, 0]
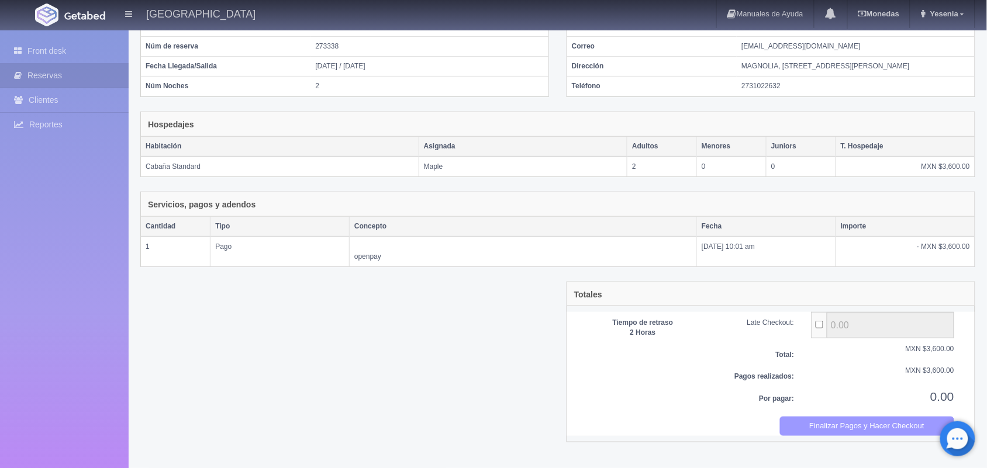
click at [853, 433] on button "Finalizar Pagos y Hacer Checkout" at bounding box center [867, 426] width 175 height 19
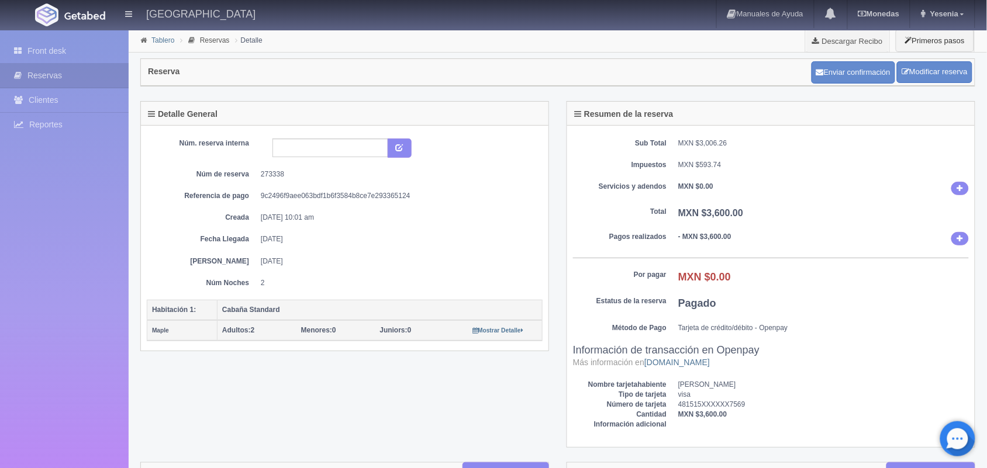
click at [158, 41] on link "Tablero" at bounding box center [162, 40] width 23 height 8
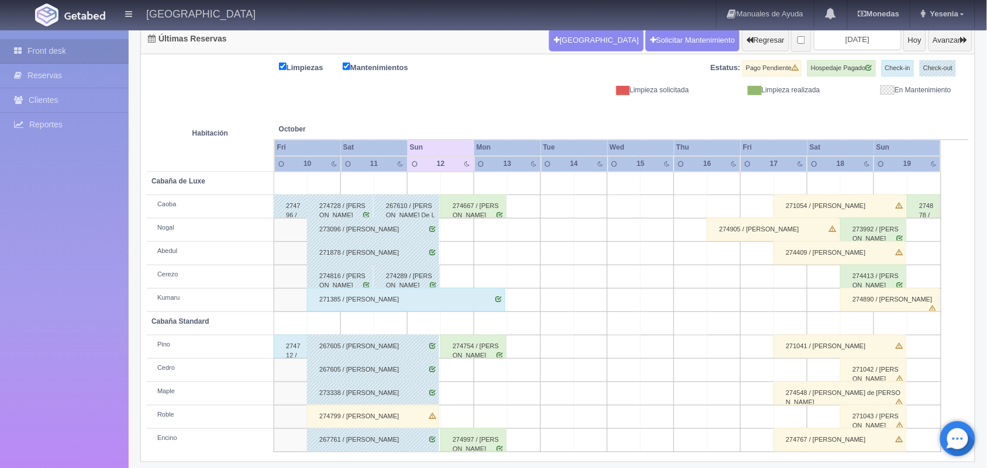
scroll to position [133, 0]
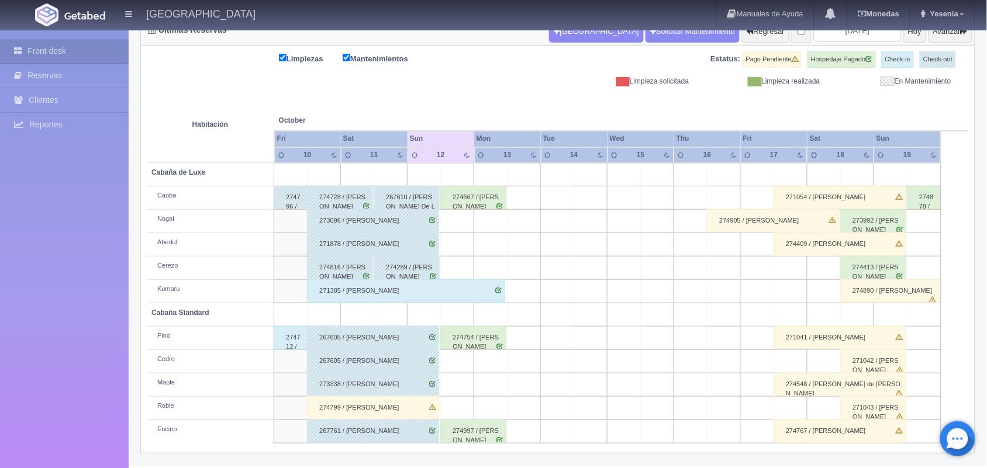
click at [290, 340] on div "274712 / [PERSON_NAME]" at bounding box center [291, 337] width 34 height 23
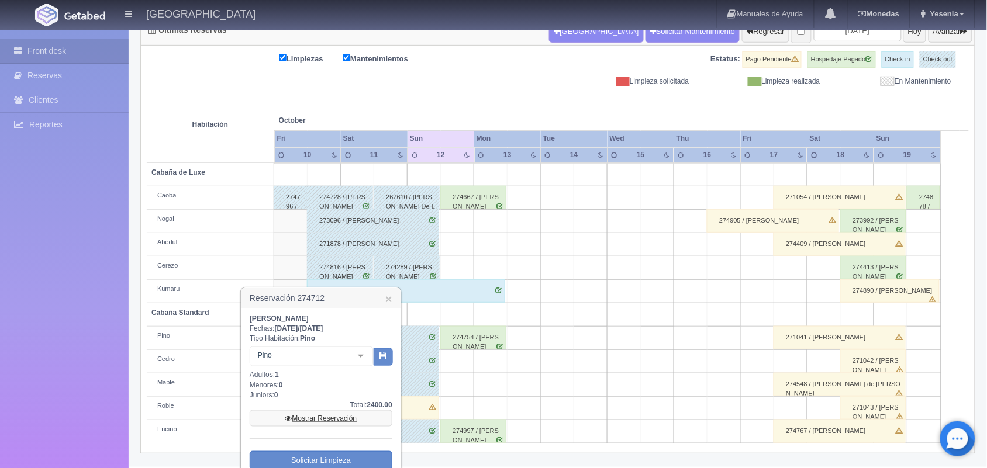
click at [322, 421] on link "Mostrar Reservación" at bounding box center [321, 419] width 143 height 16
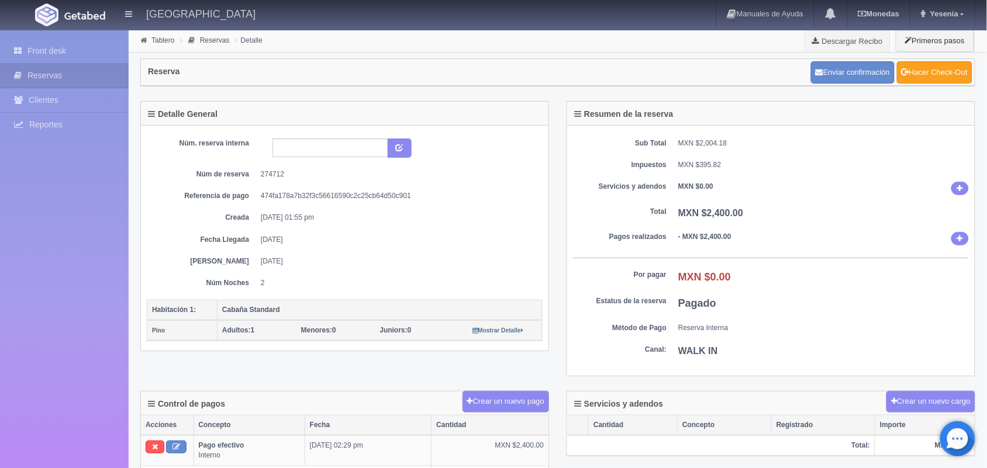
click at [942, 82] on link "Hacer Check-Out" at bounding box center [934, 72] width 75 height 22
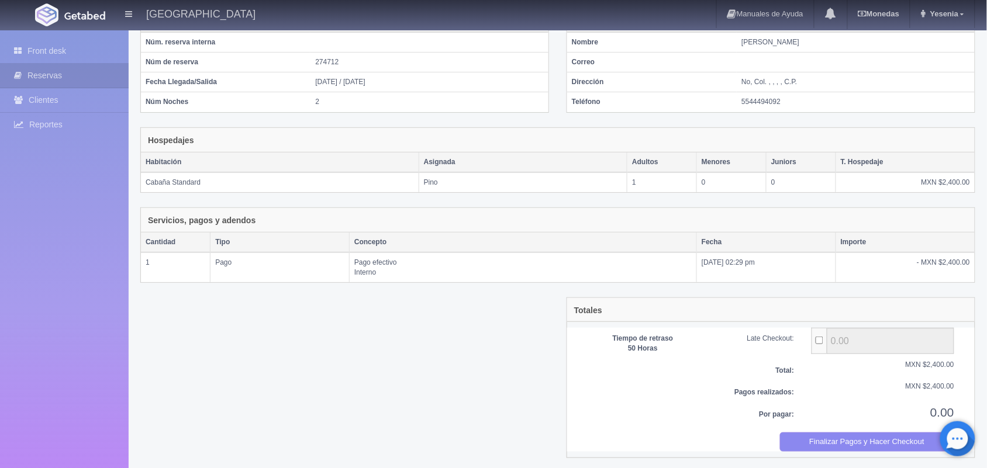
scroll to position [97, 0]
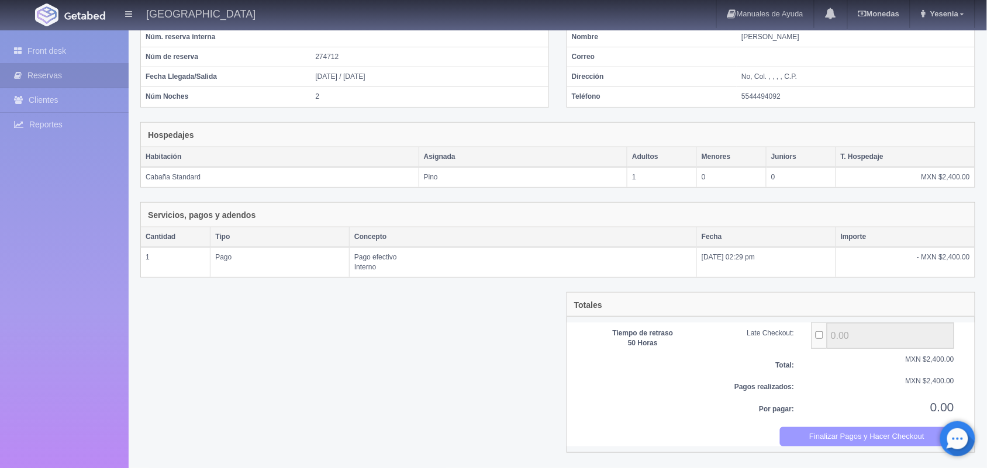
click at [878, 440] on button "Finalizar Pagos y Hacer Checkout" at bounding box center [867, 437] width 175 height 19
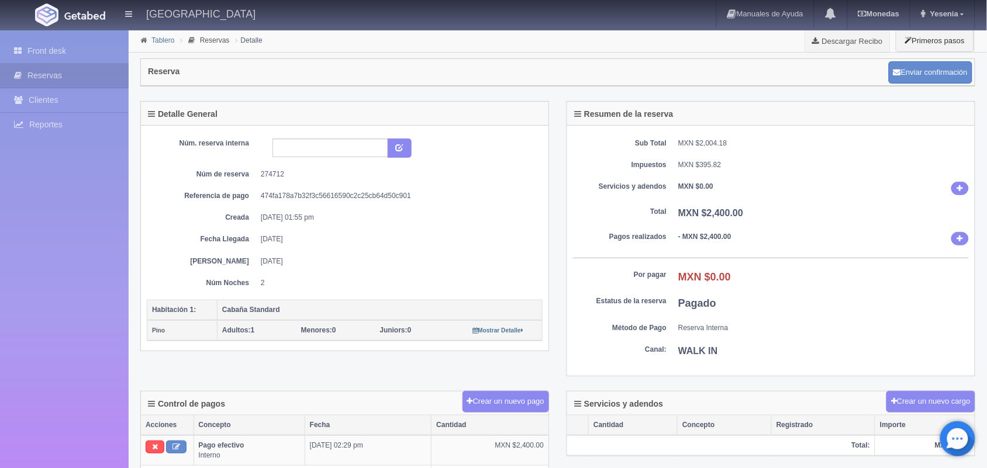
drag, startPoint x: 996, startPoint y: 124, endPoint x: 162, endPoint y: 37, distance: 838.6
click at [162, 37] on link "Tablero" at bounding box center [162, 40] width 23 height 8
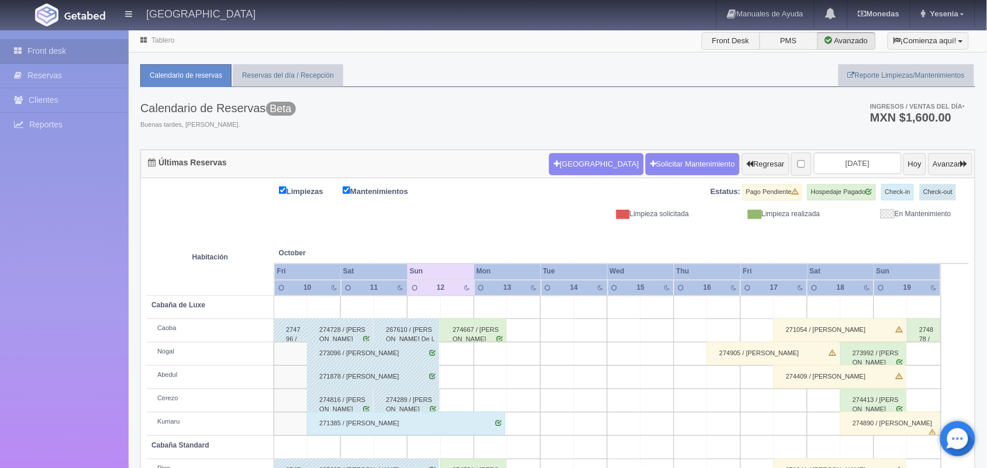
scroll to position [5, 0]
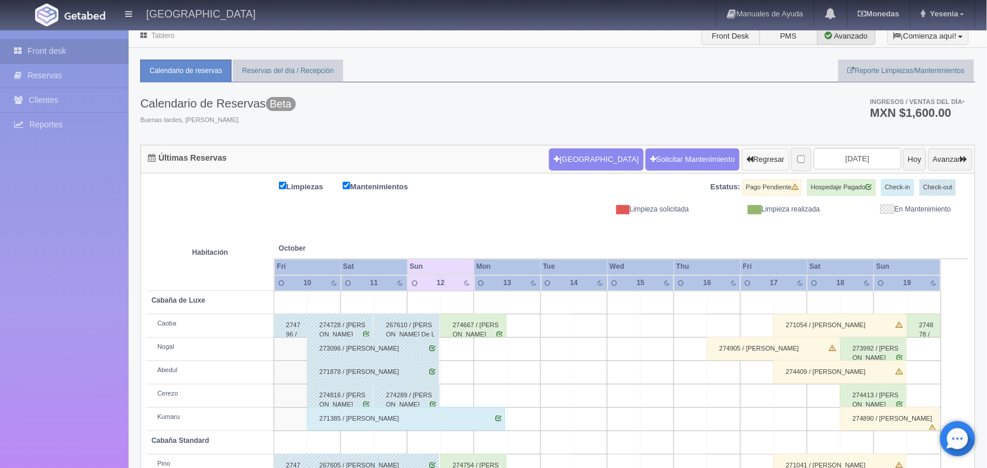
click at [742, 164] on button "Regresar" at bounding box center [765, 160] width 47 height 22
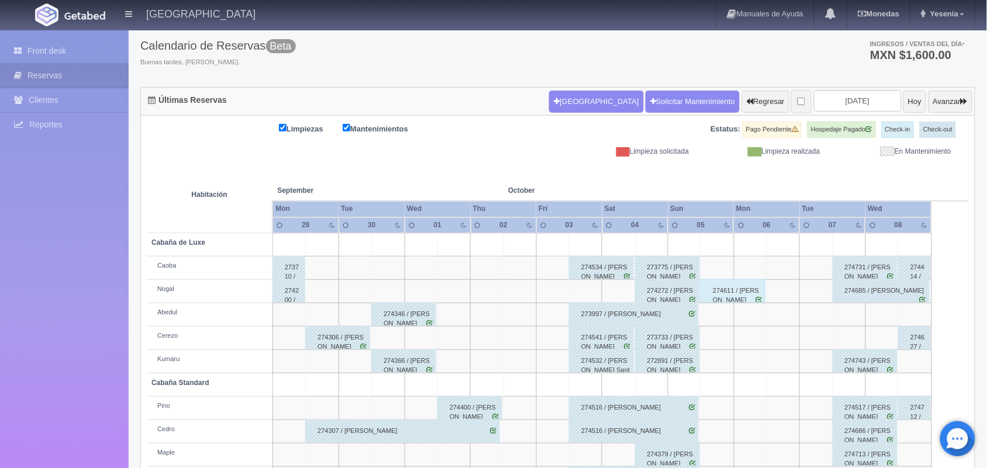
scroll to position [57, 0]
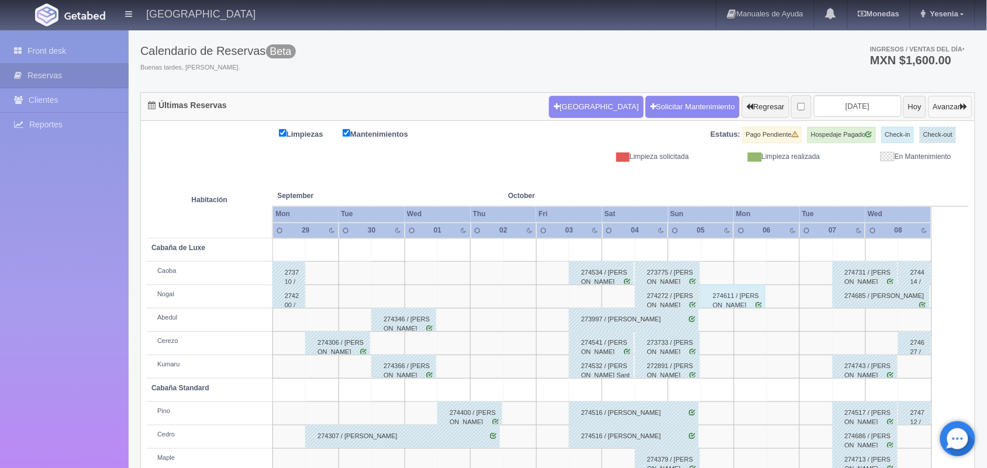
click at [930, 111] on button "Avanzar" at bounding box center [951, 107] width 44 height 22
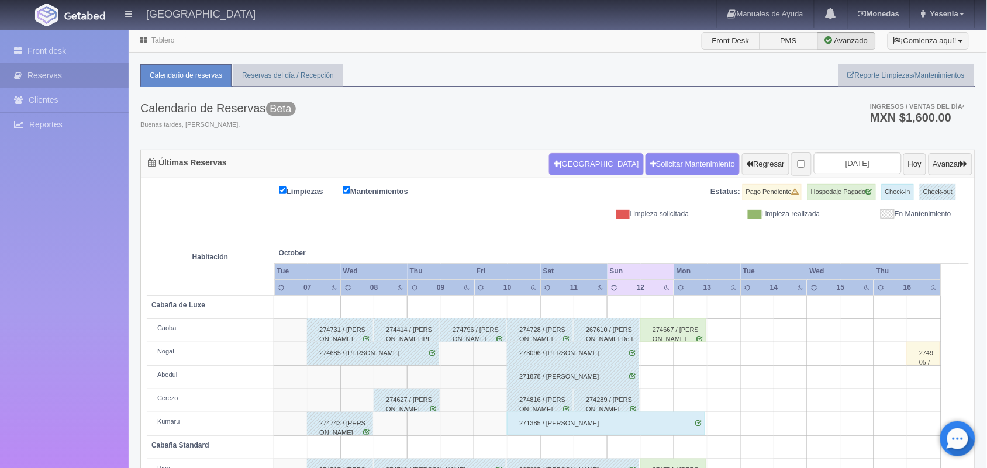
drag, startPoint x: 993, startPoint y: 266, endPoint x: 859, endPoint y: 406, distance: 194.0
click at [859, 406] on td at bounding box center [857, 401] width 33 height 23
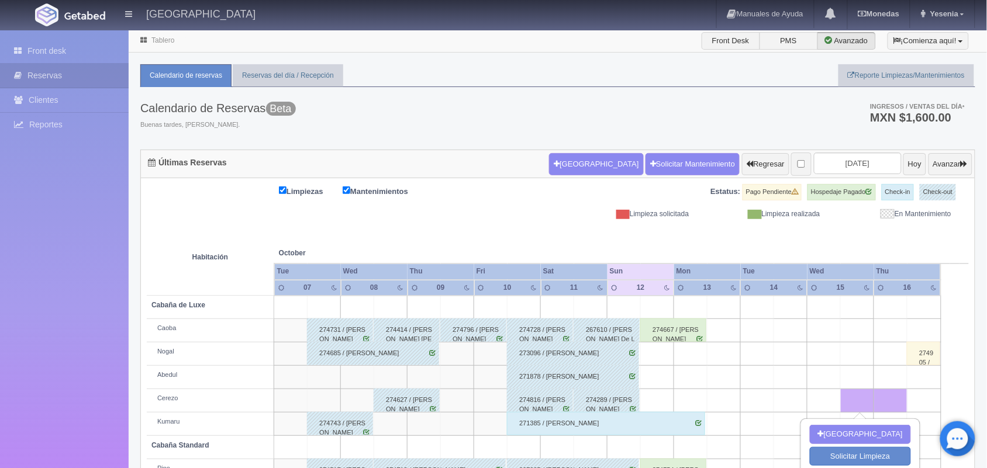
drag, startPoint x: 928, startPoint y: 166, endPoint x: 916, endPoint y: 132, distance: 35.9
drag, startPoint x: 916, startPoint y: 132, endPoint x: 749, endPoint y: 115, distance: 168.1
click at [749, 115] on div "Calendario de Reservas Beta Buenas tardes, [PERSON_NAME]. Ingresos / Ventas del…" at bounding box center [557, 118] width 835 height 63
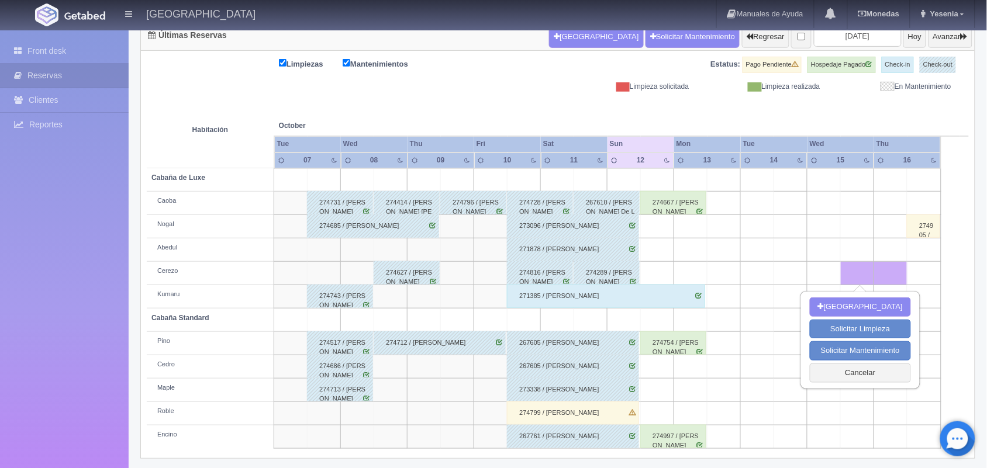
scroll to position [133, 0]
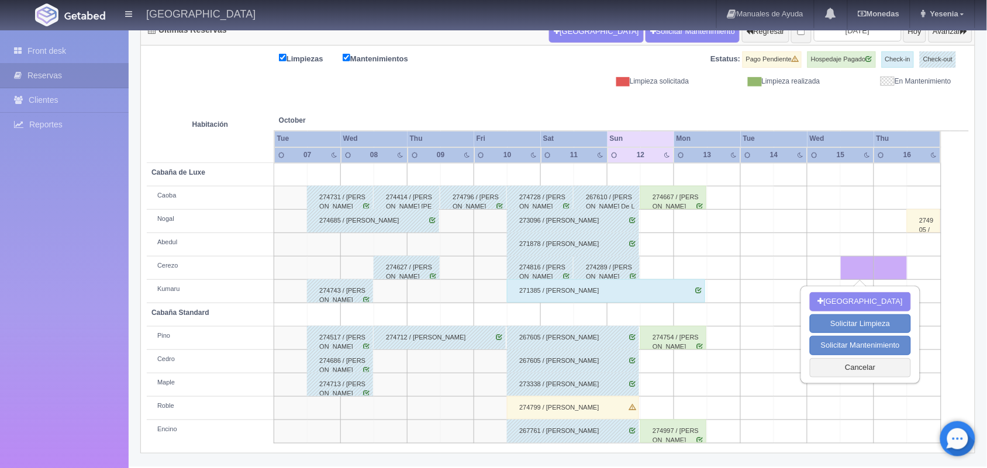
click at [663, 371] on td at bounding box center [657, 361] width 33 height 23
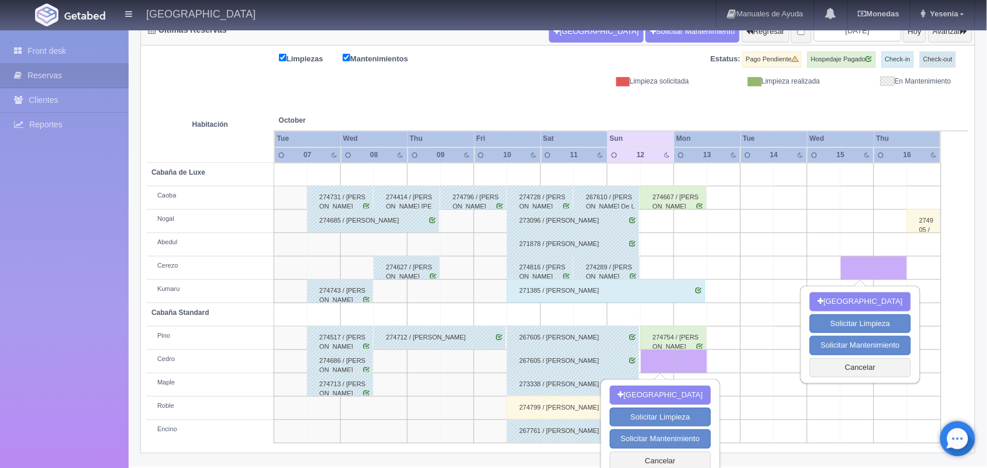
click at [662, 343] on div "274754 / [PERSON_NAME]" at bounding box center [673, 337] width 66 height 23
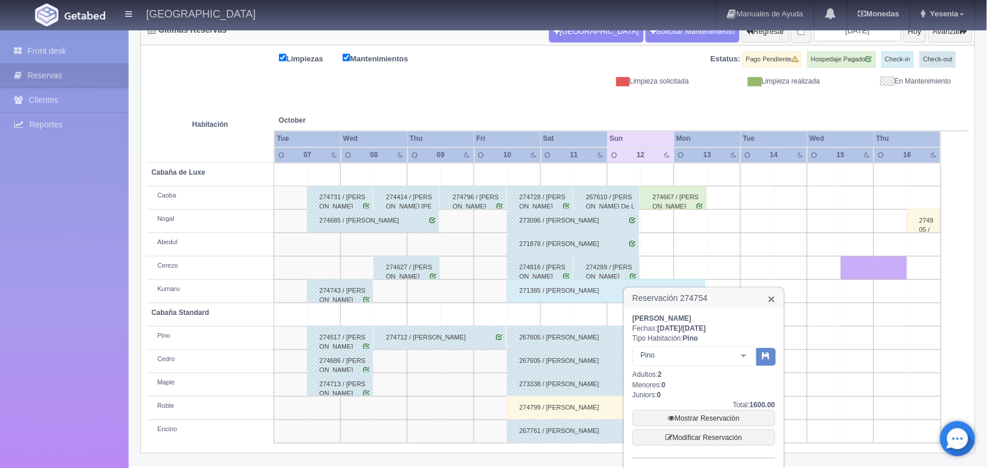
click at [770, 296] on link "×" at bounding box center [772, 299] width 7 height 12
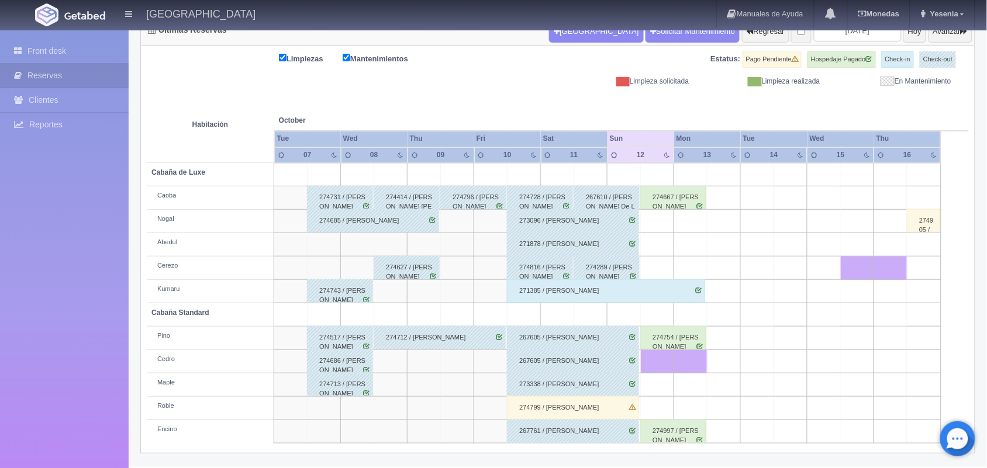
scroll to position [143, 0]
